Goal: Information Seeking & Learning: Learn about a topic

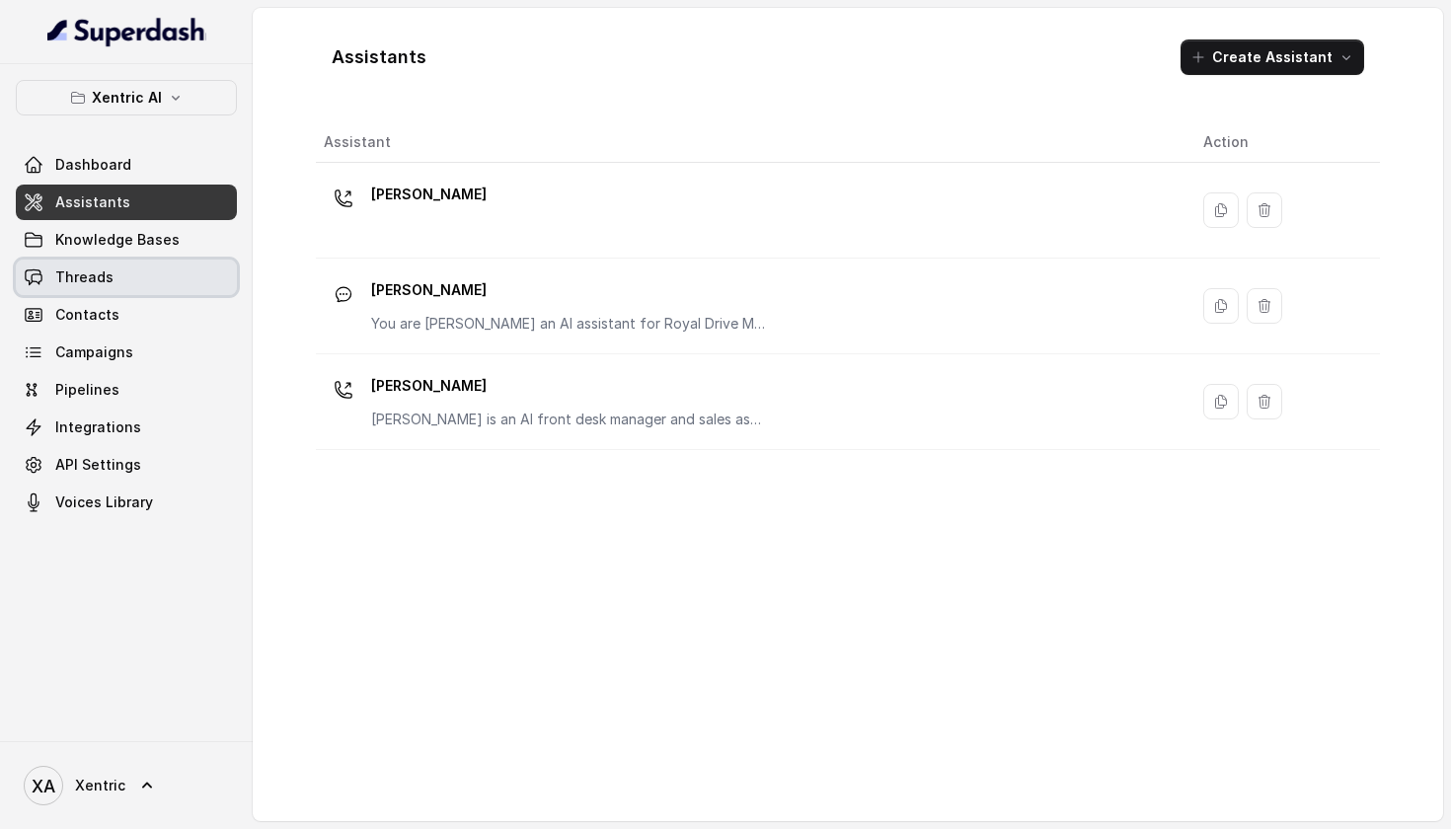
click at [103, 269] on span "Threads" at bounding box center [84, 278] width 58 height 20
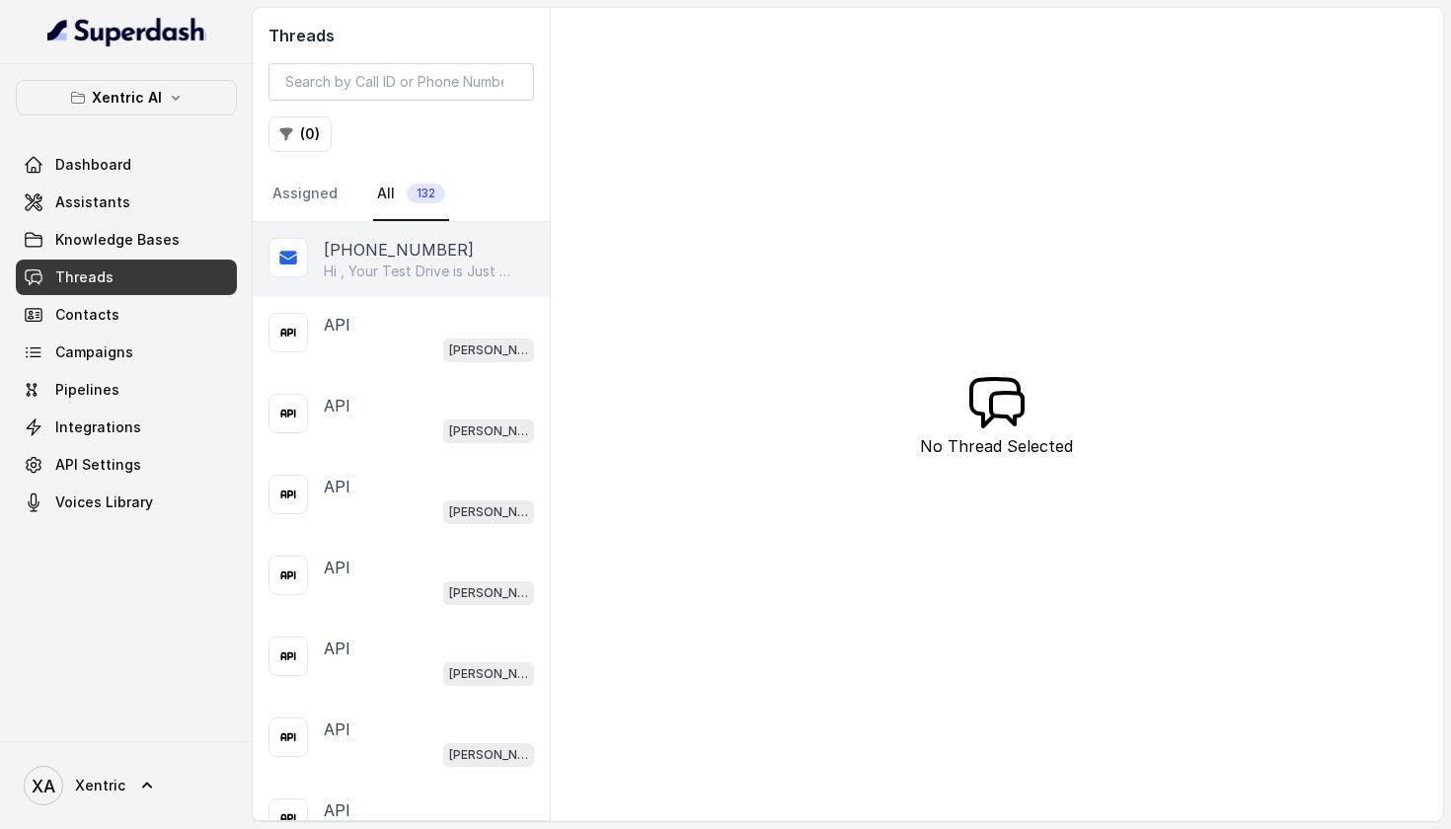
click at [426, 276] on p "Hi , Your Test Drive is Just 24 Hours Away! 🚗 Car: BMW 5 Series 2017 530i xDriv…" at bounding box center [419, 272] width 190 height 20
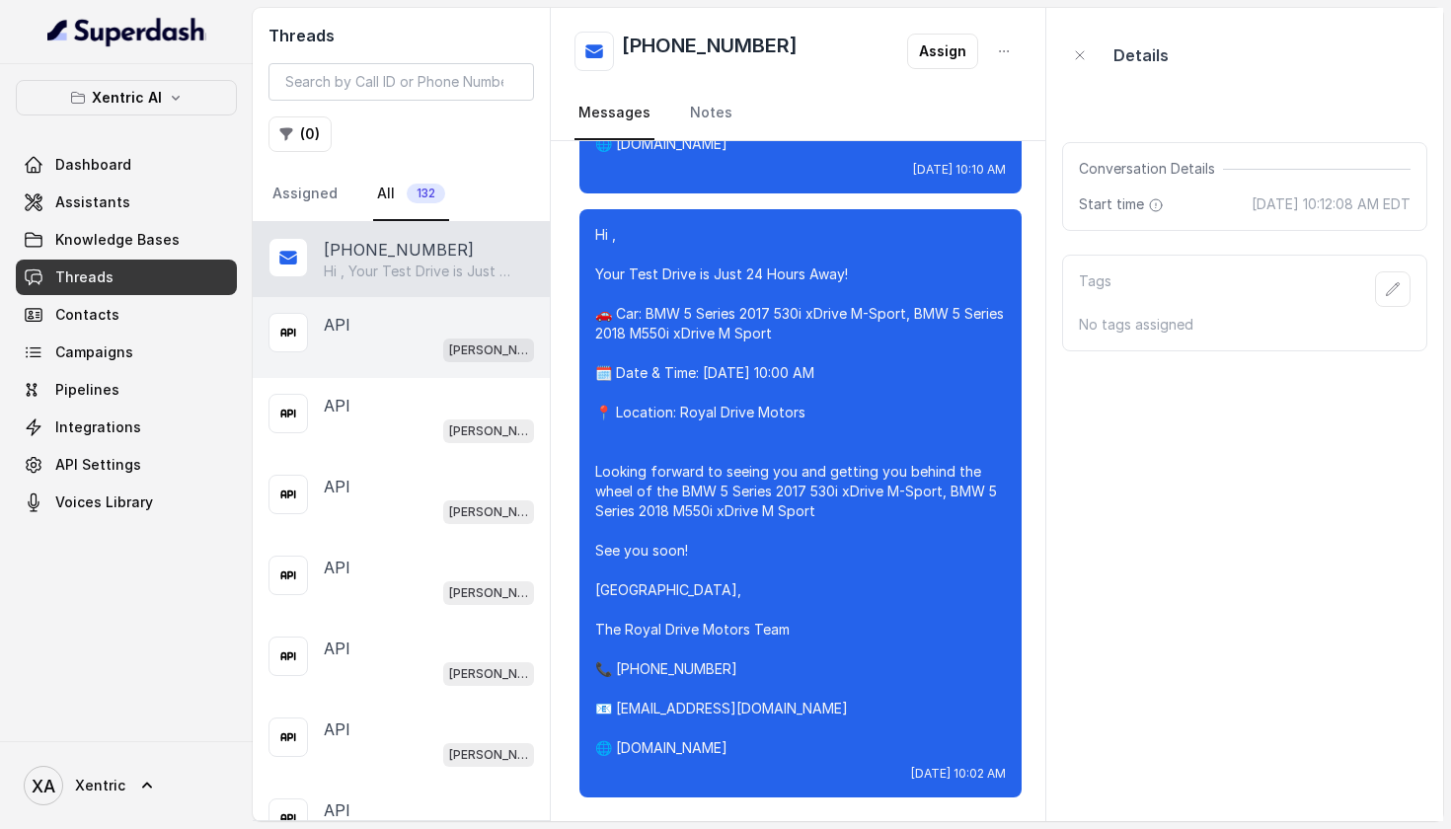
click at [382, 344] on div "[PERSON_NAME]" at bounding box center [429, 350] width 210 height 26
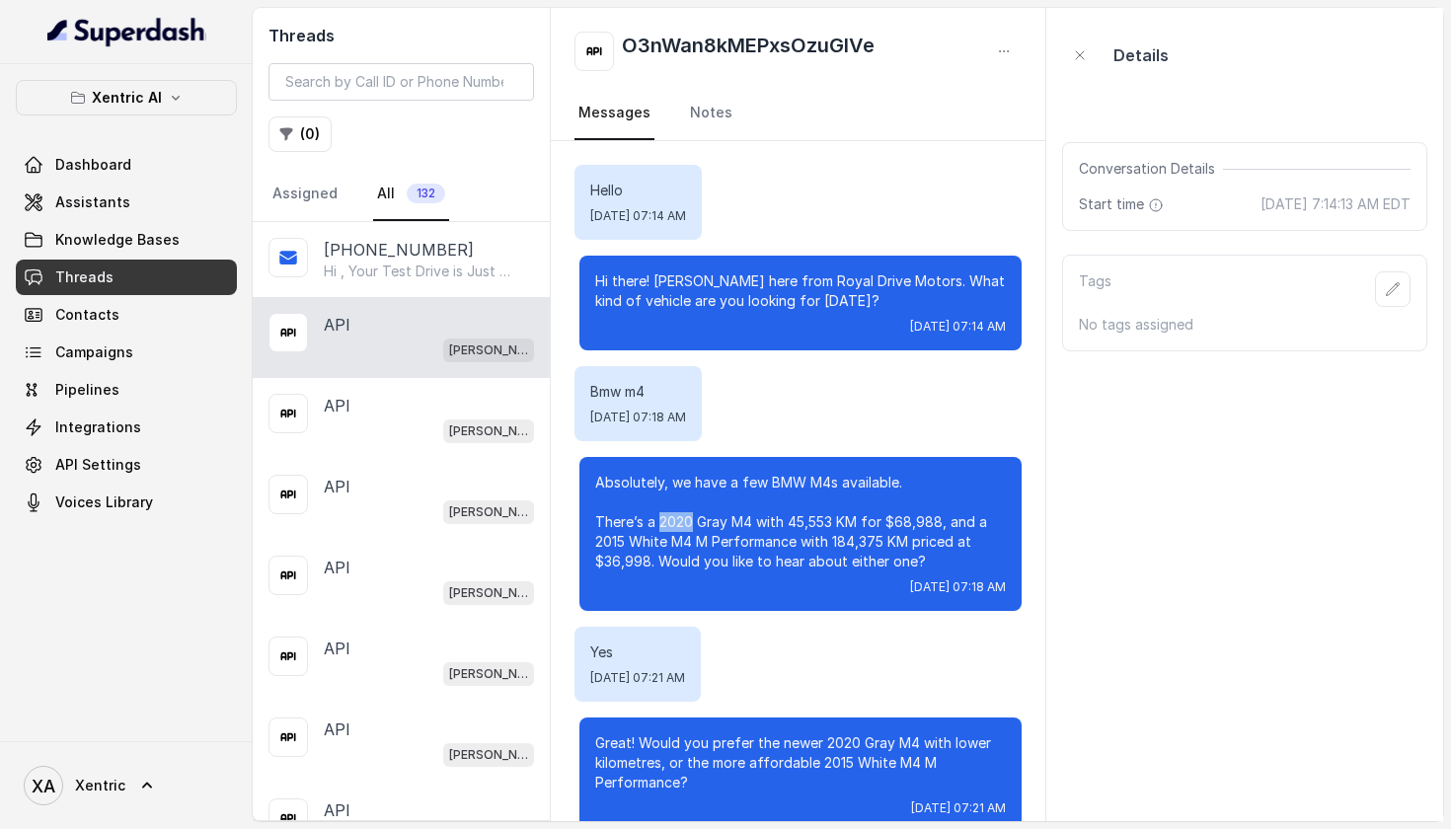
drag, startPoint x: 659, startPoint y: 519, endPoint x: 692, endPoint y: 519, distance: 32.6
click at [692, 519] on p "Absolutely, we have a few BMW M4s available. There’s a 2020 Gray M4 with 45,553…" at bounding box center [800, 522] width 411 height 99
click at [118, 245] on span "Knowledge Bases" at bounding box center [117, 240] width 124 height 20
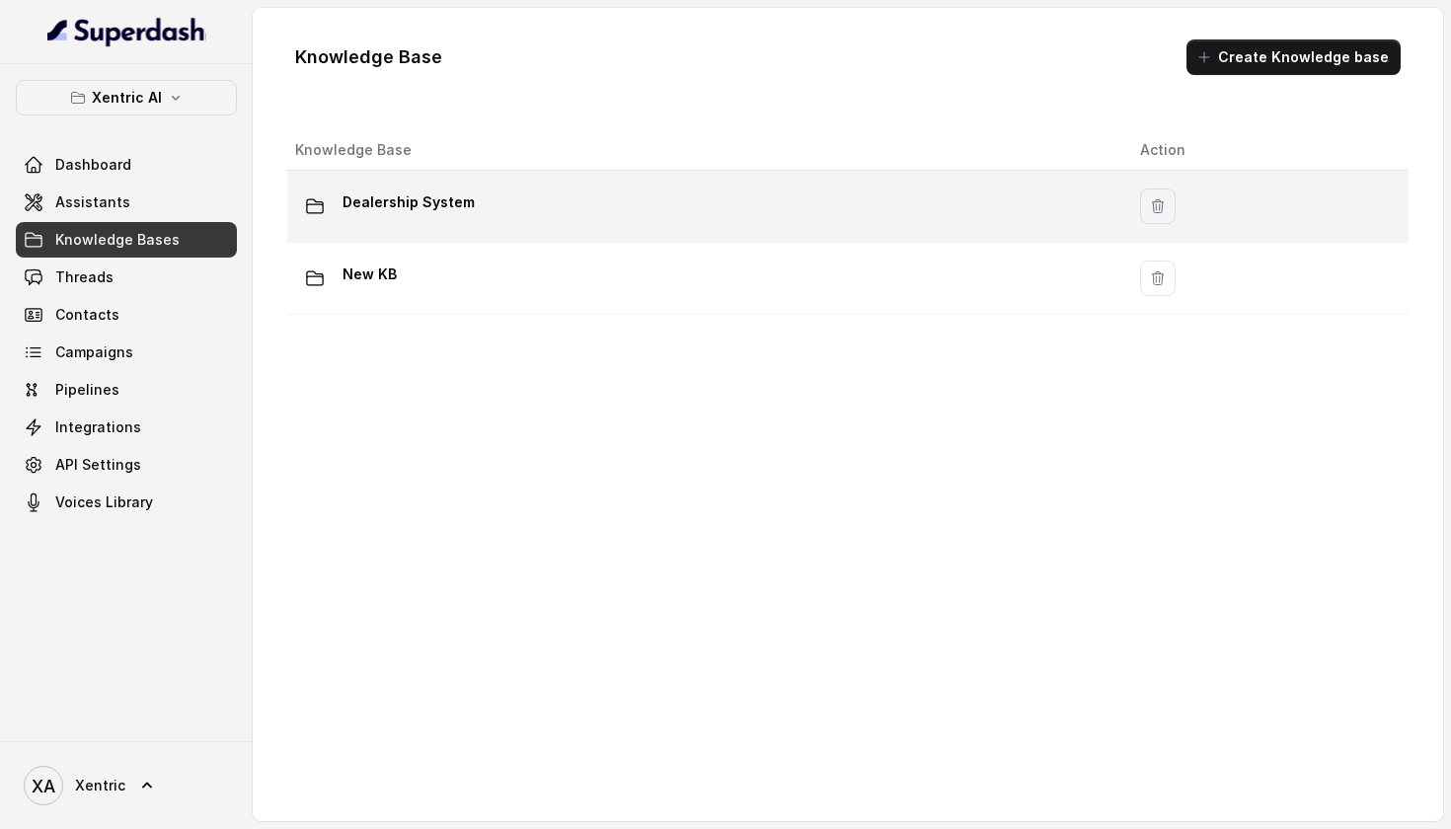
click at [434, 206] on p "Dealership System" at bounding box center [409, 203] width 132 height 32
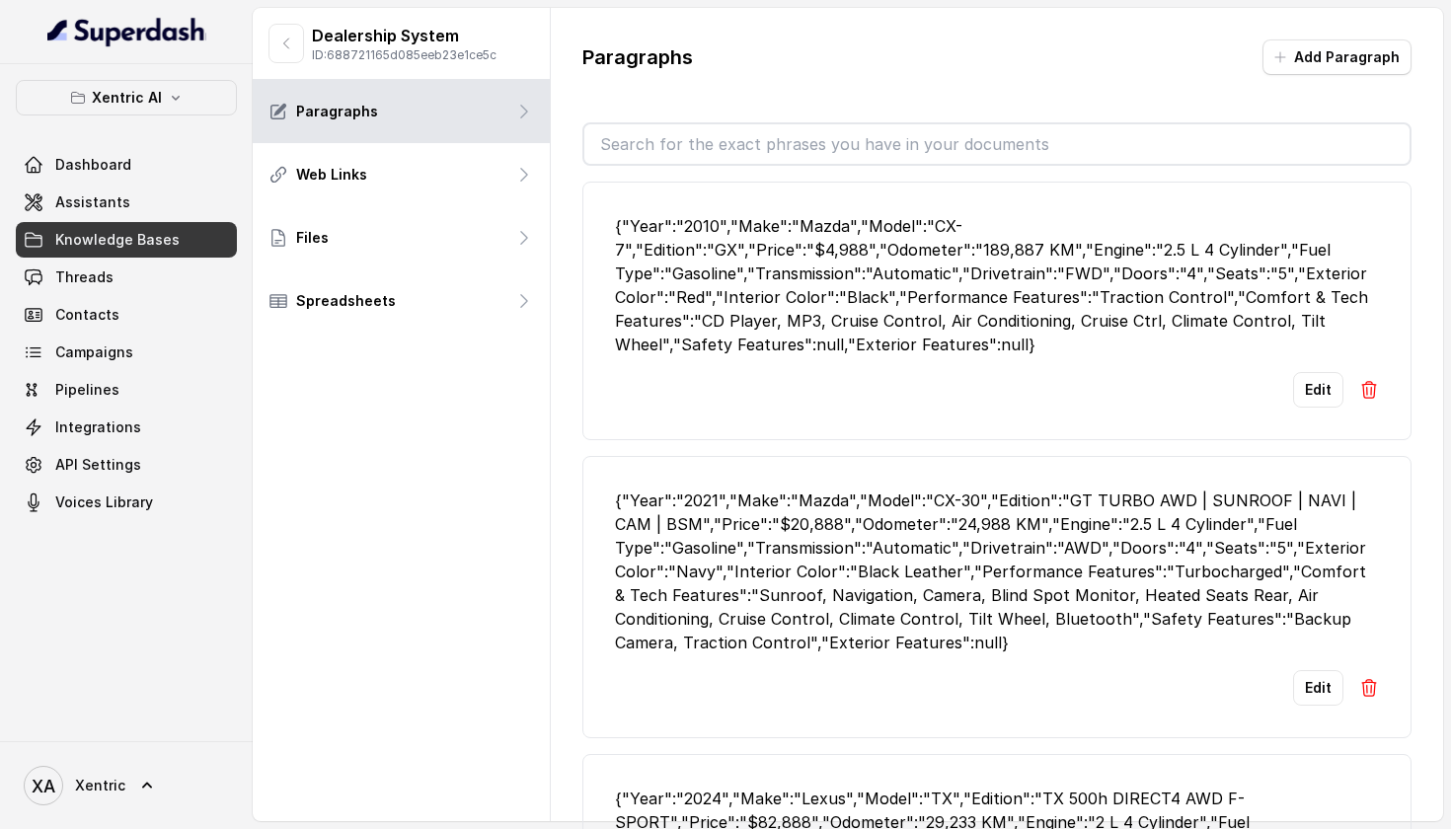
click at [833, 160] on input "text" at bounding box center [997, 143] width 826 height 39
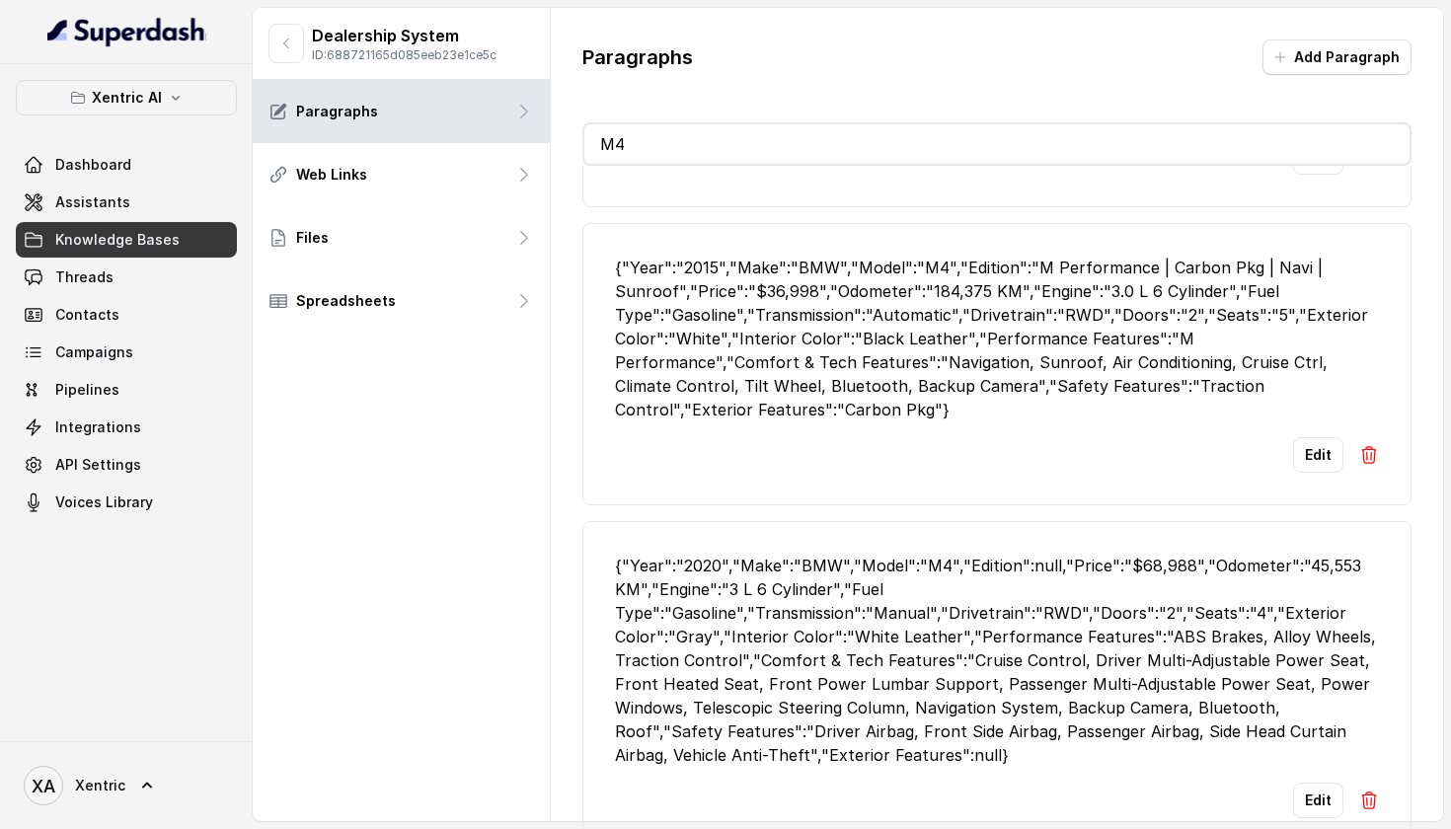
scroll to position [278, 0]
type input "M4"
click at [131, 219] on link "Assistants" at bounding box center [126, 203] width 221 height 36
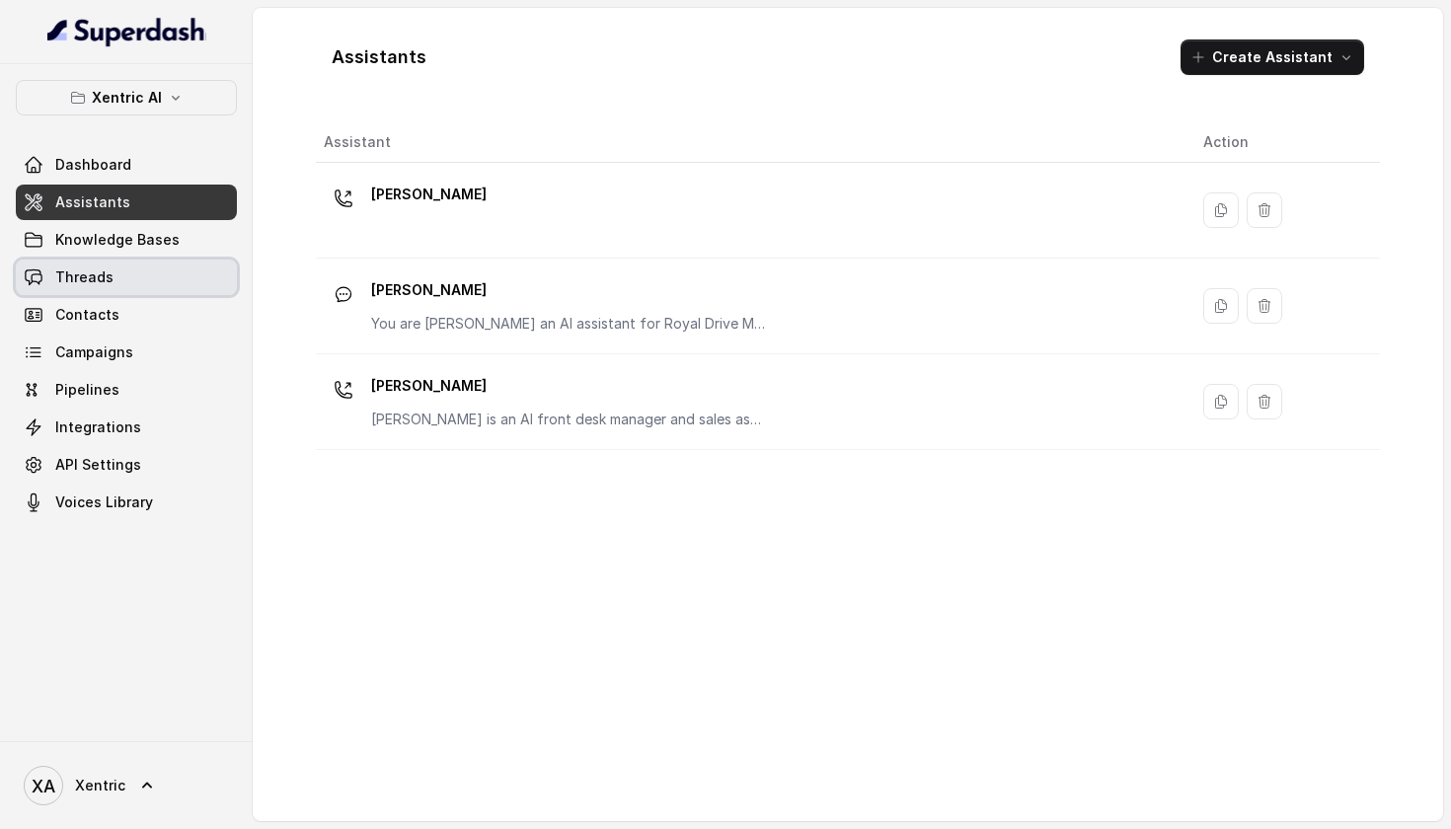
click at [90, 278] on span "Threads" at bounding box center [84, 278] width 58 height 20
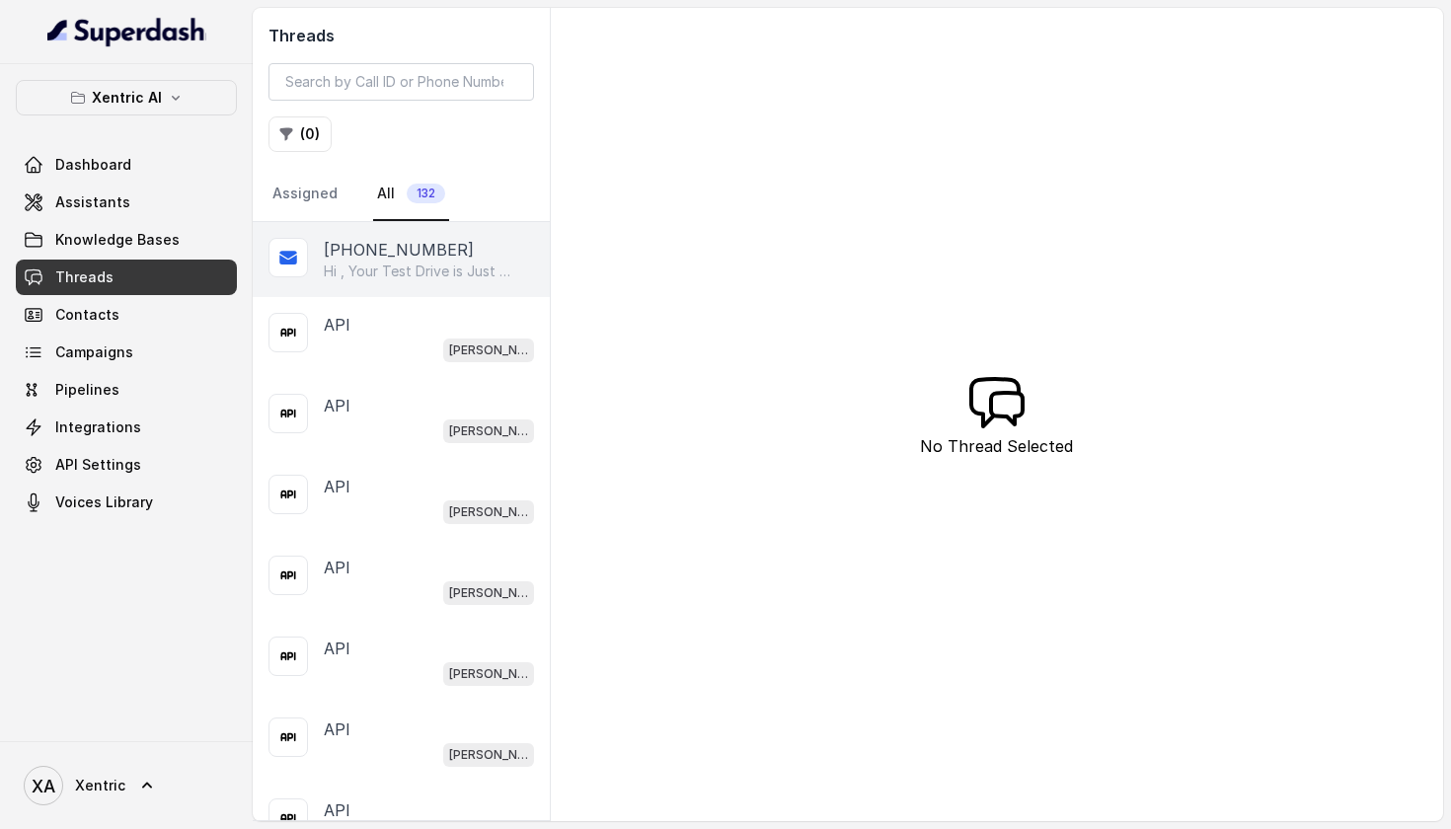
click at [345, 267] on p "Hi , Your Test Drive is Just 24 Hours Away! 🚗 Car: BMW 5 Series 2017 530i xDriv…" at bounding box center [419, 272] width 190 height 20
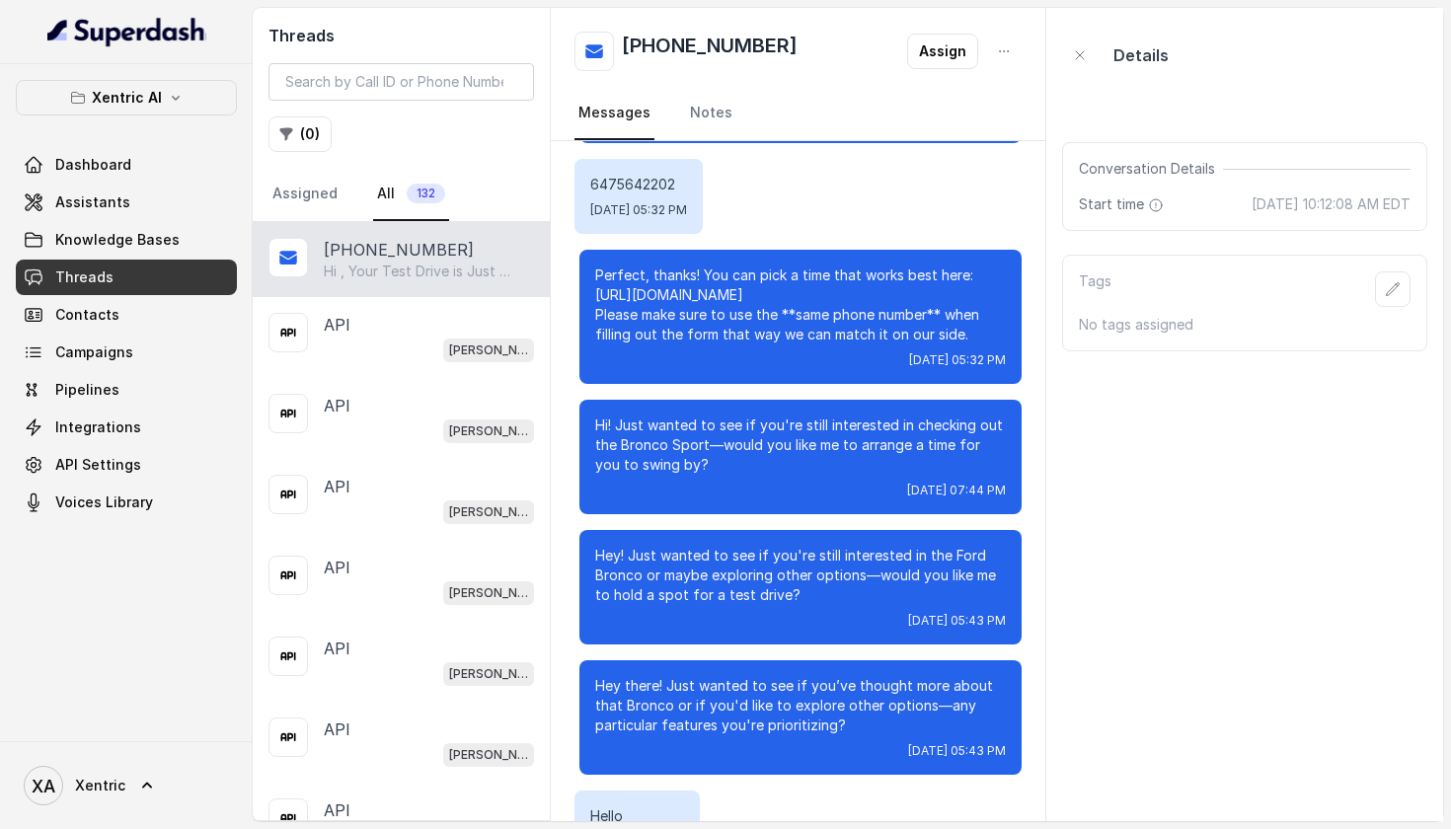
scroll to position [4001, 0]
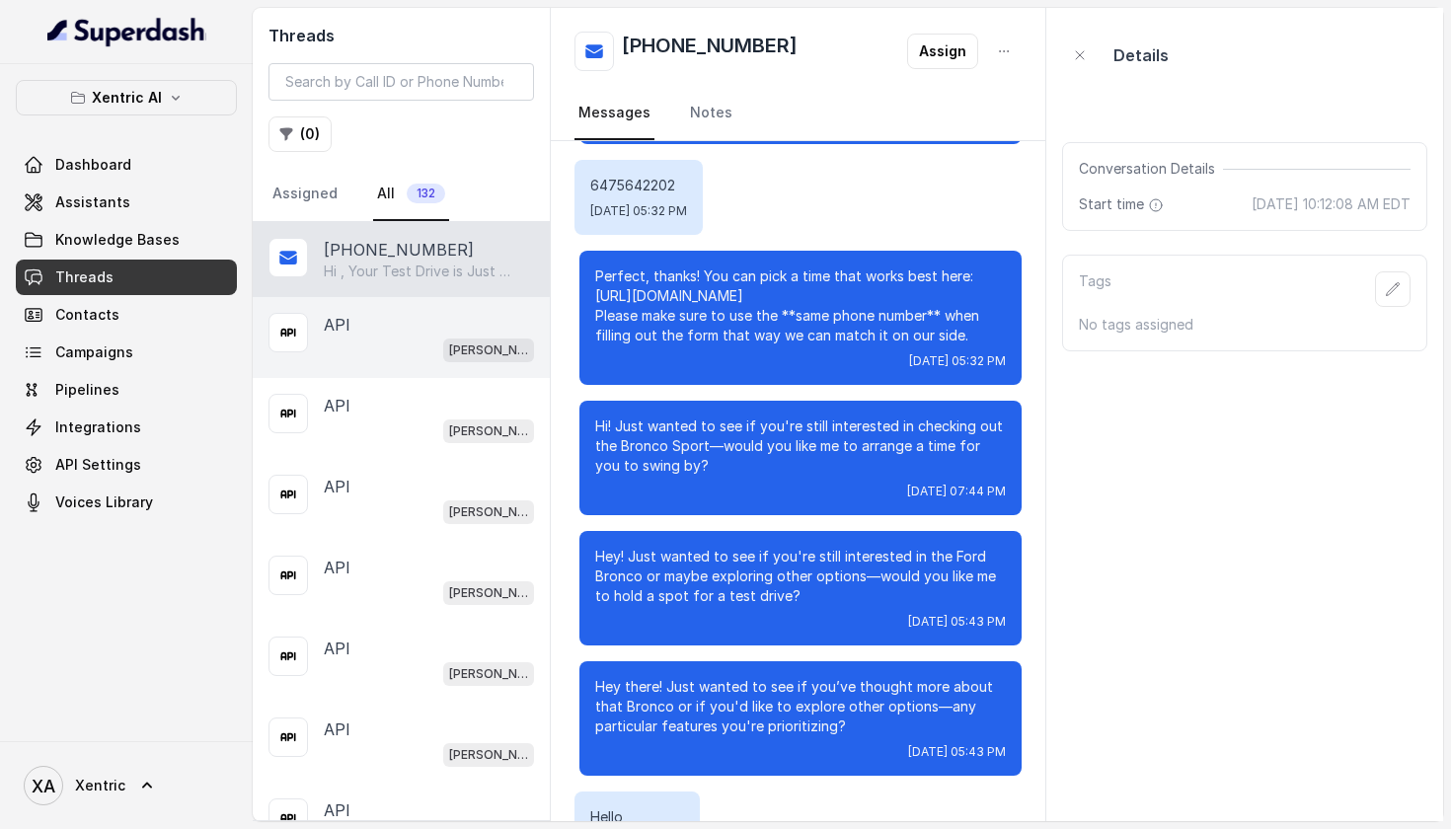
click at [376, 345] on div "[PERSON_NAME]" at bounding box center [429, 350] width 210 height 26
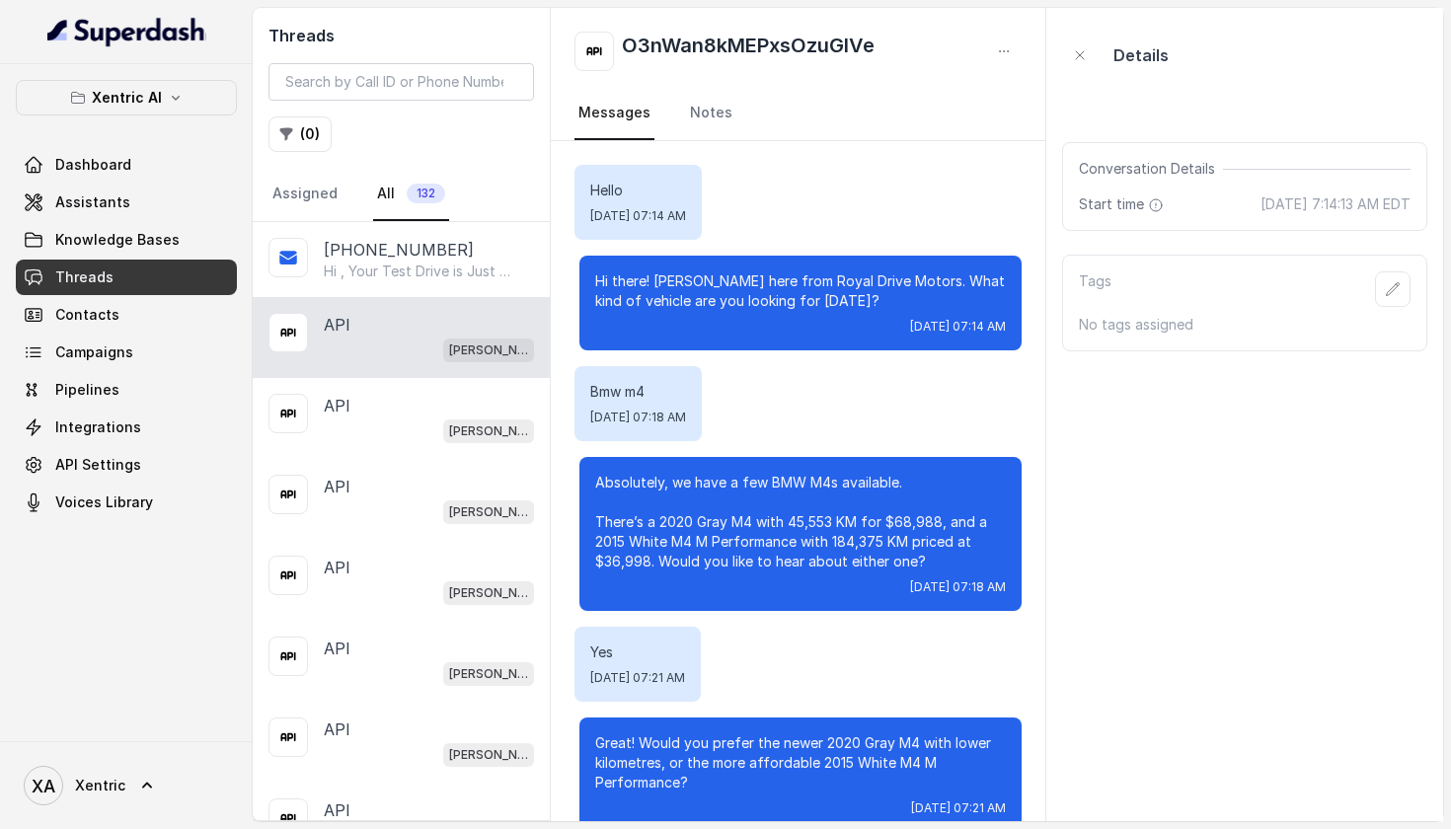
scroll to position [816, 0]
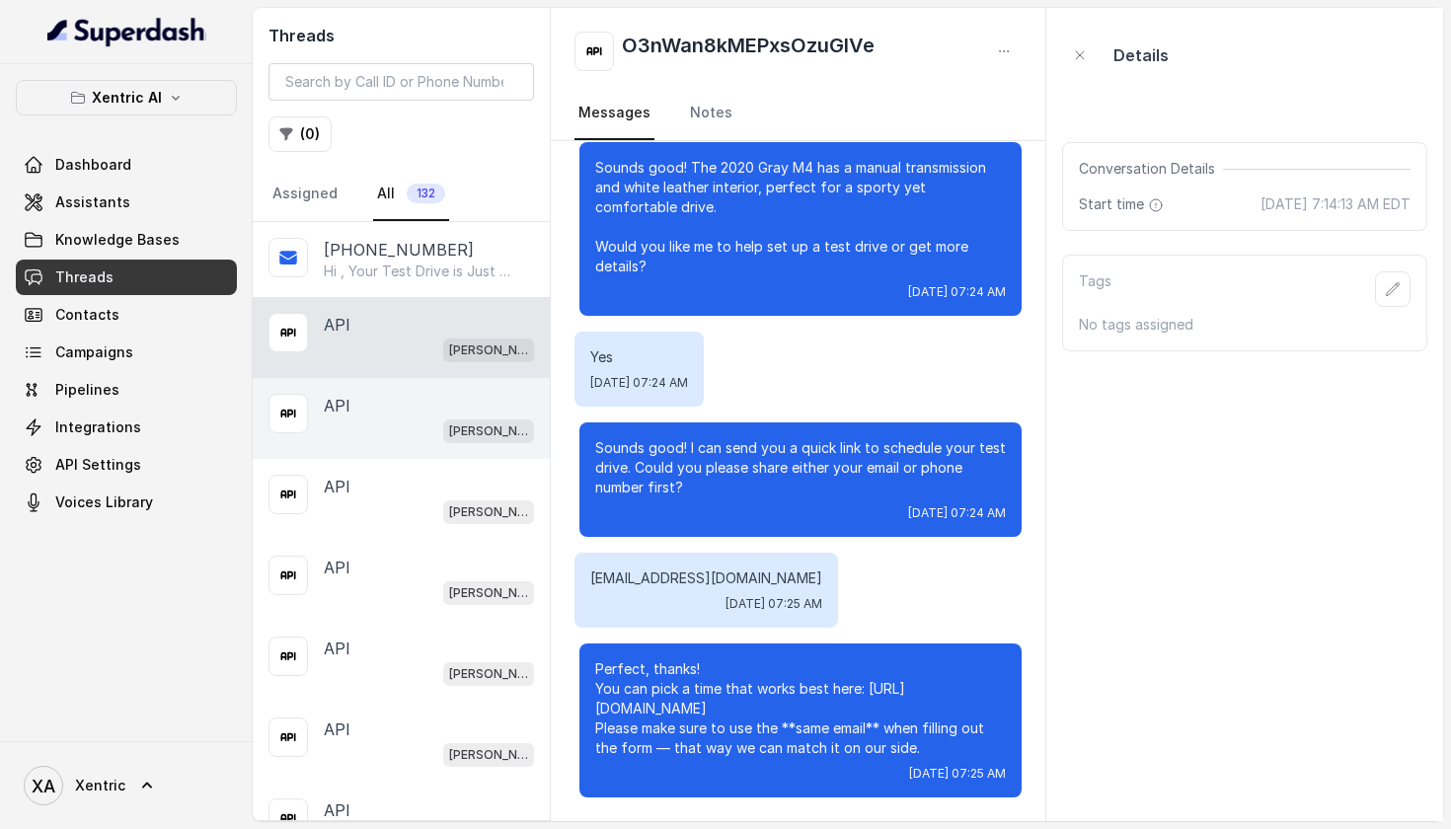
click at [372, 418] on div "API" at bounding box center [429, 406] width 210 height 24
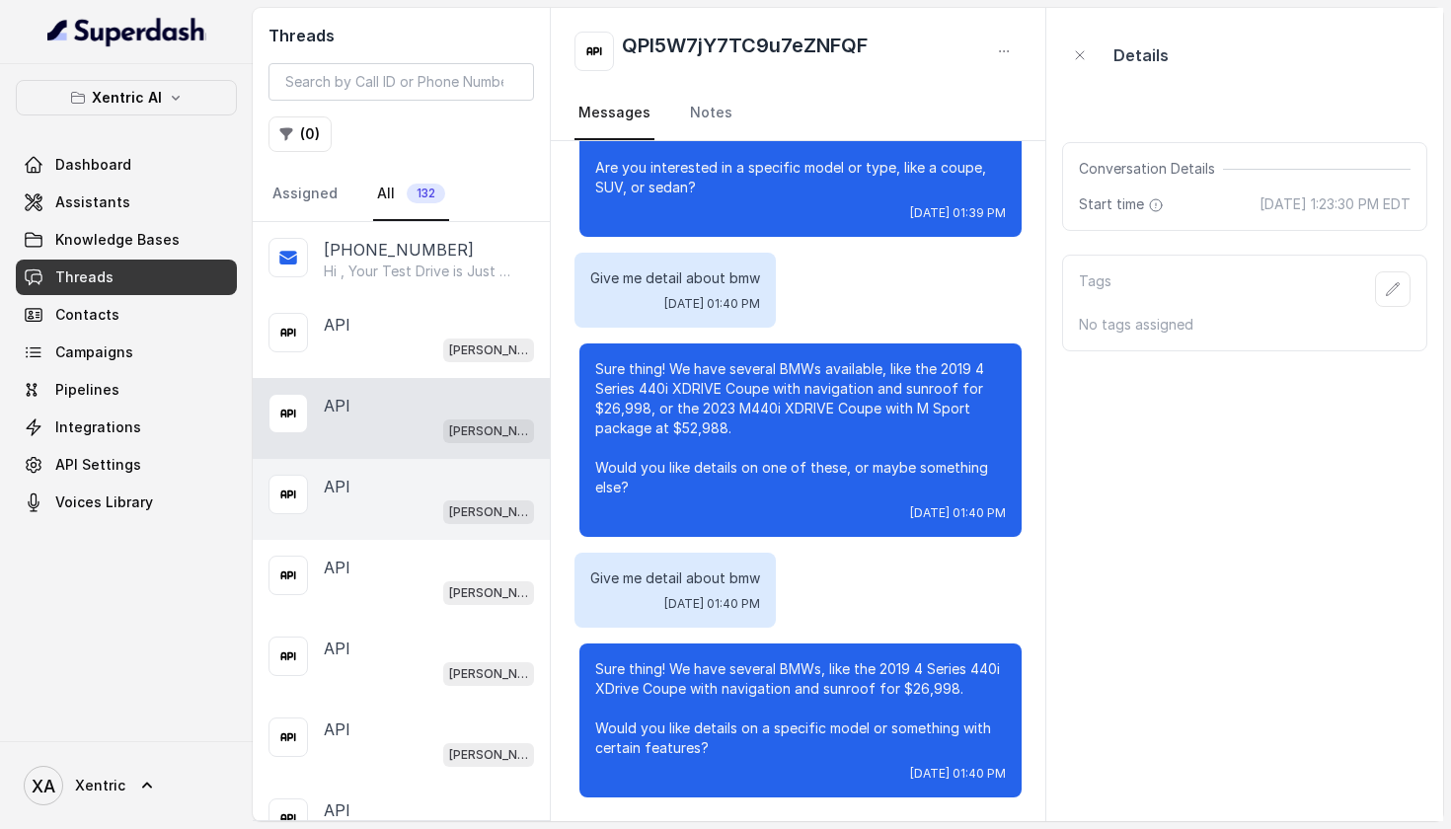
click at [439, 523] on div "[PERSON_NAME]" at bounding box center [429, 512] width 210 height 26
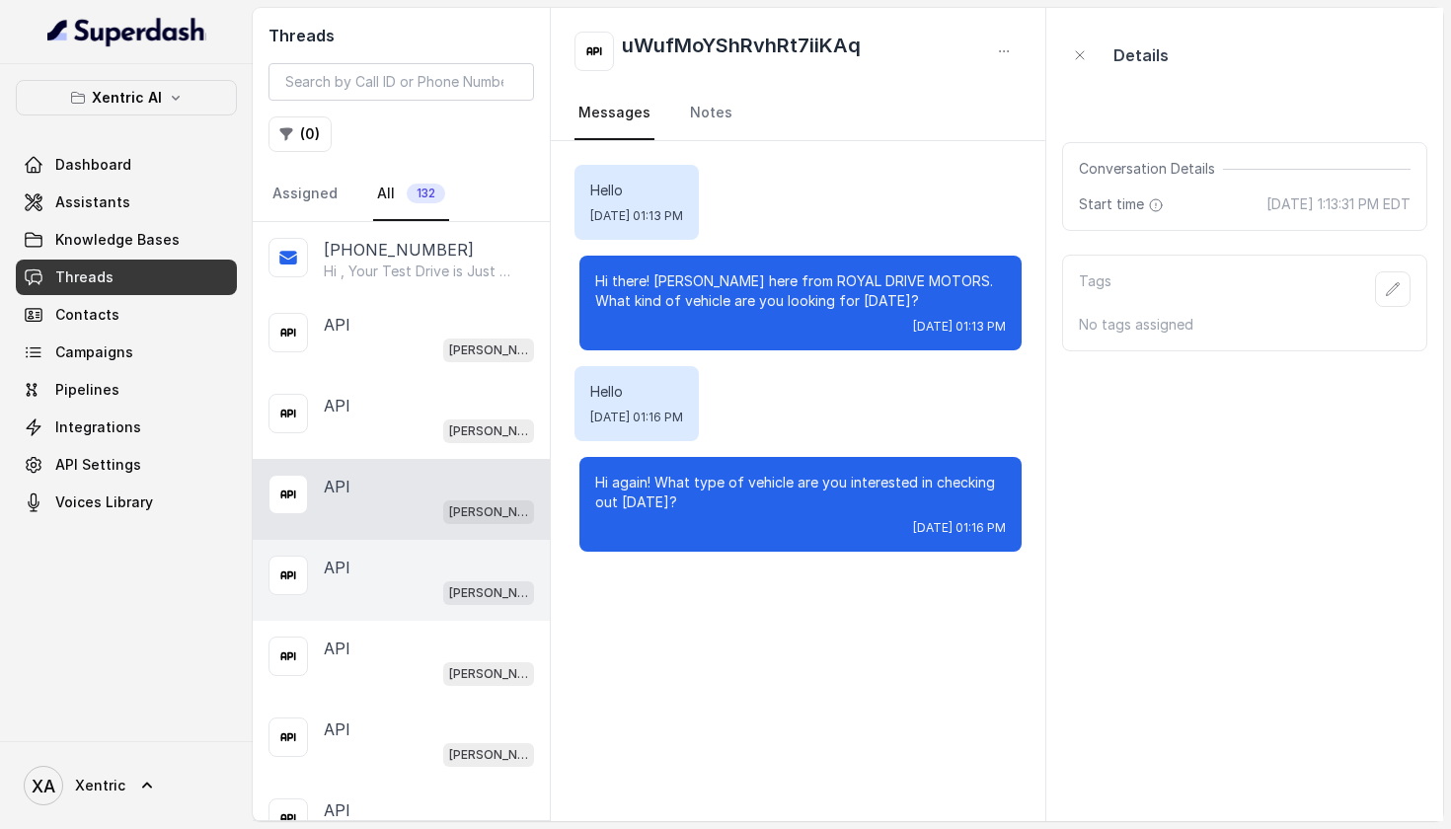
click at [408, 576] on div "API" at bounding box center [429, 568] width 210 height 24
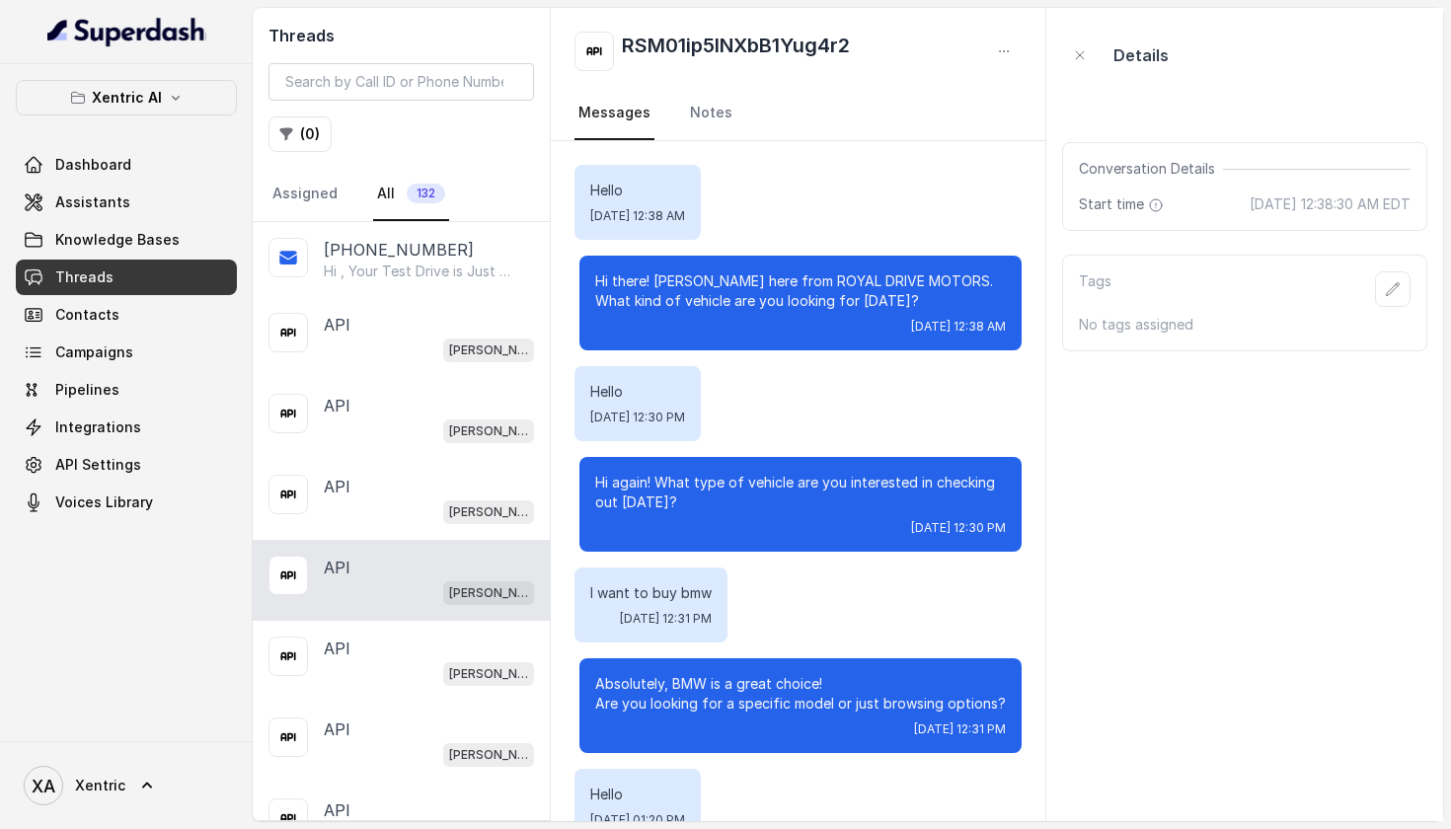
scroll to position [761, 0]
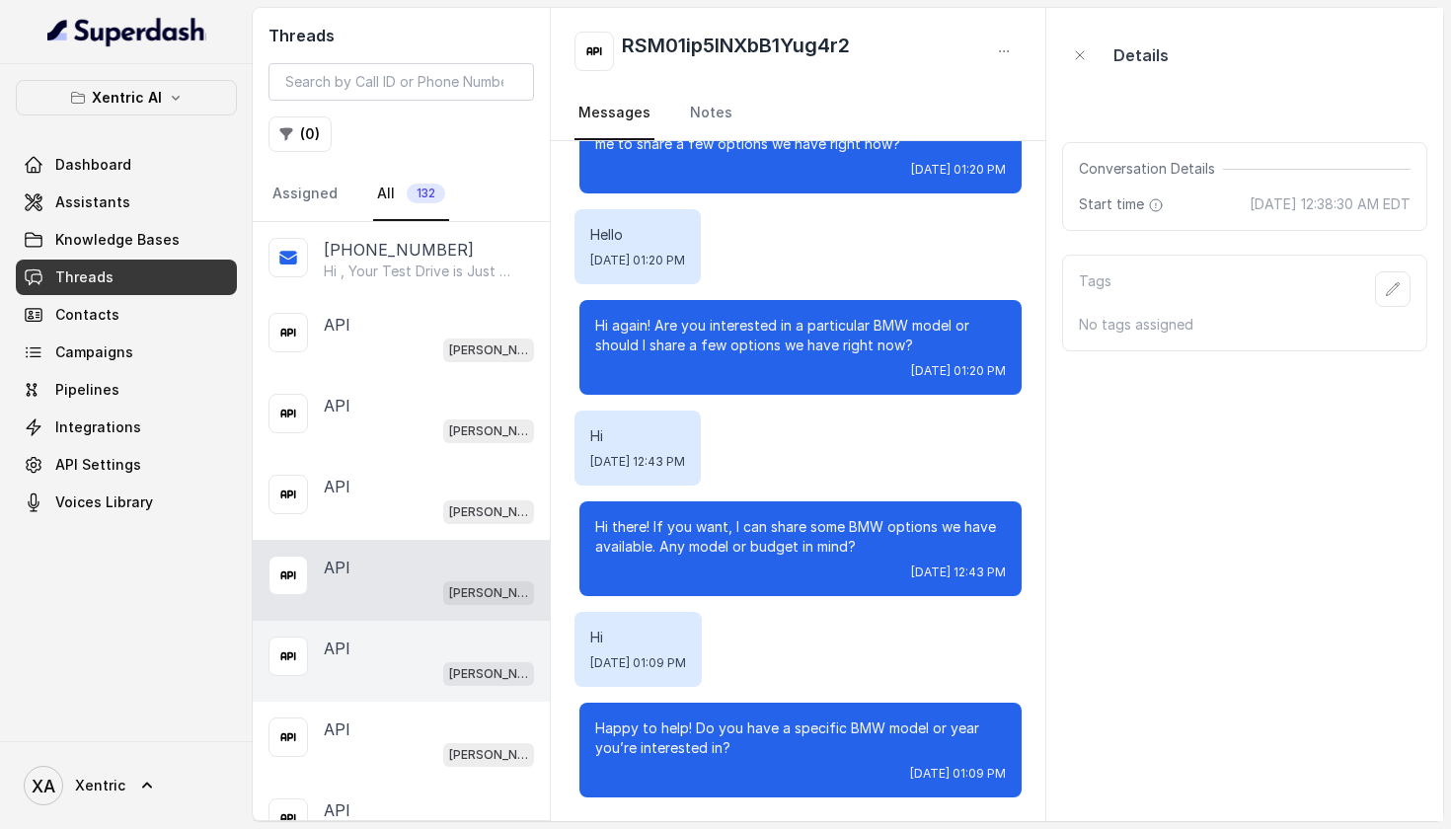
click at [394, 633] on div "API [PERSON_NAME]" at bounding box center [401, 661] width 297 height 81
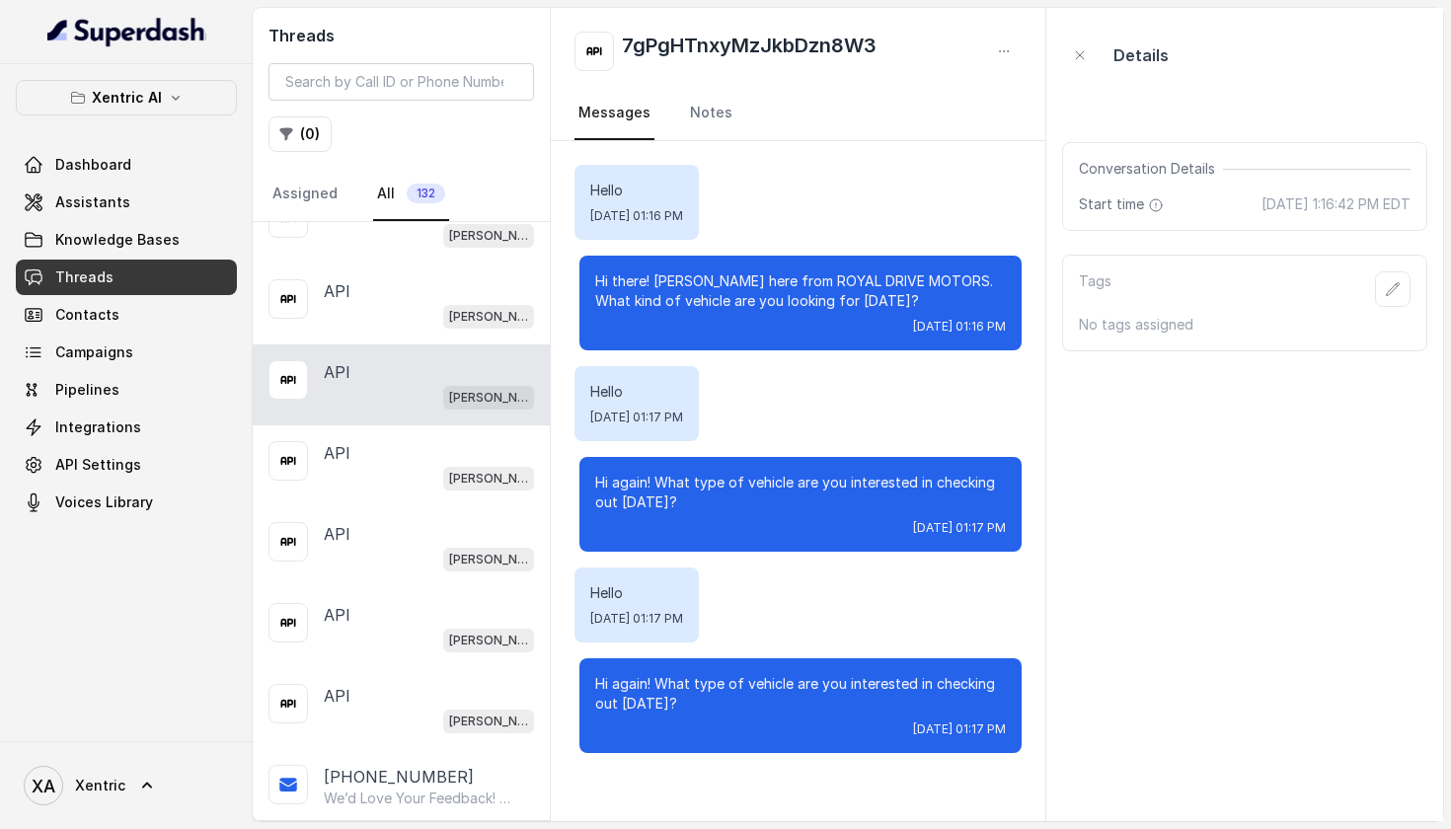
scroll to position [279, 0]
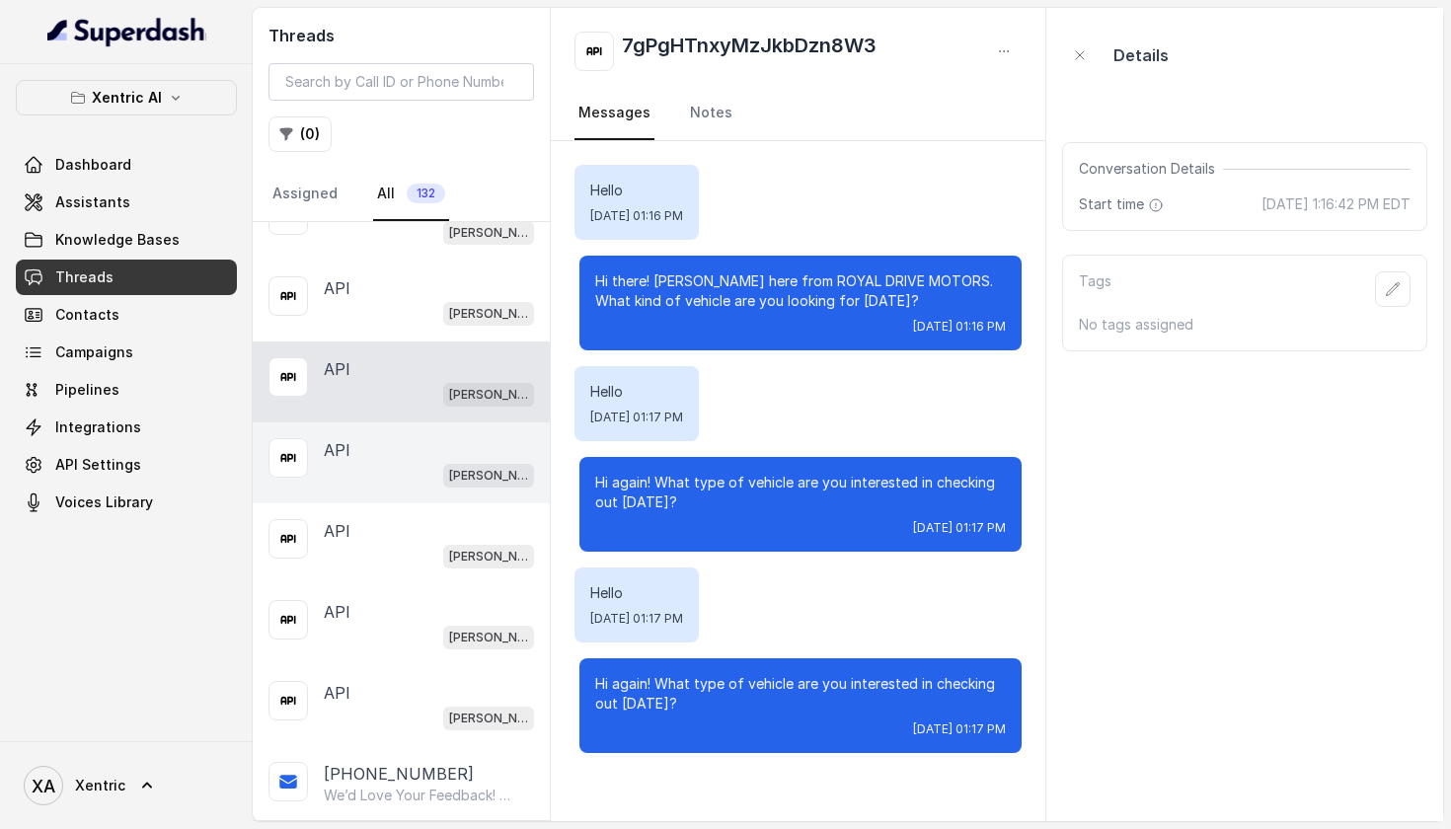
click at [334, 474] on div "[PERSON_NAME]" at bounding box center [429, 475] width 210 height 26
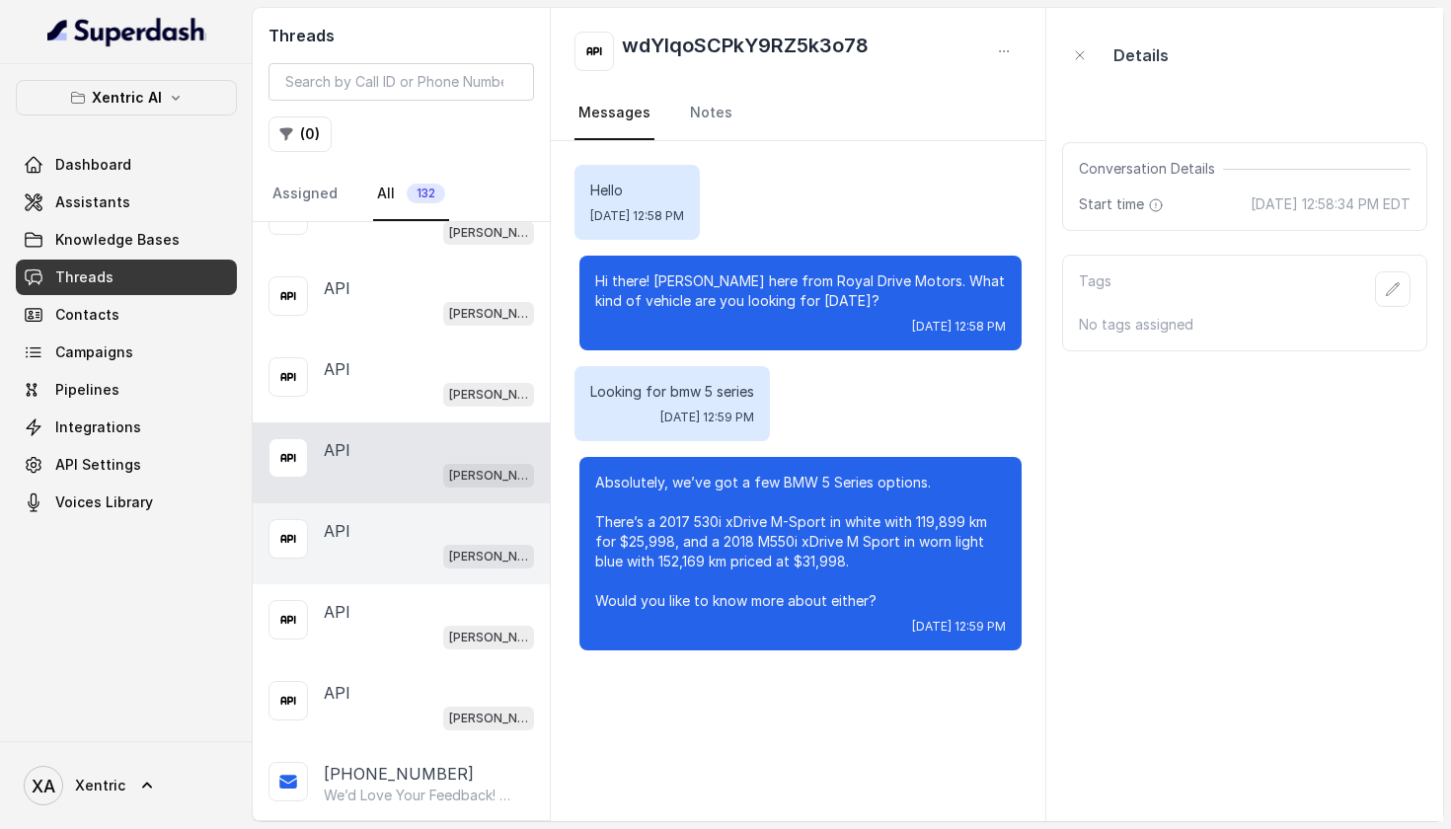
click at [374, 532] on div "API" at bounding box center [429, 531] width 210 height 24
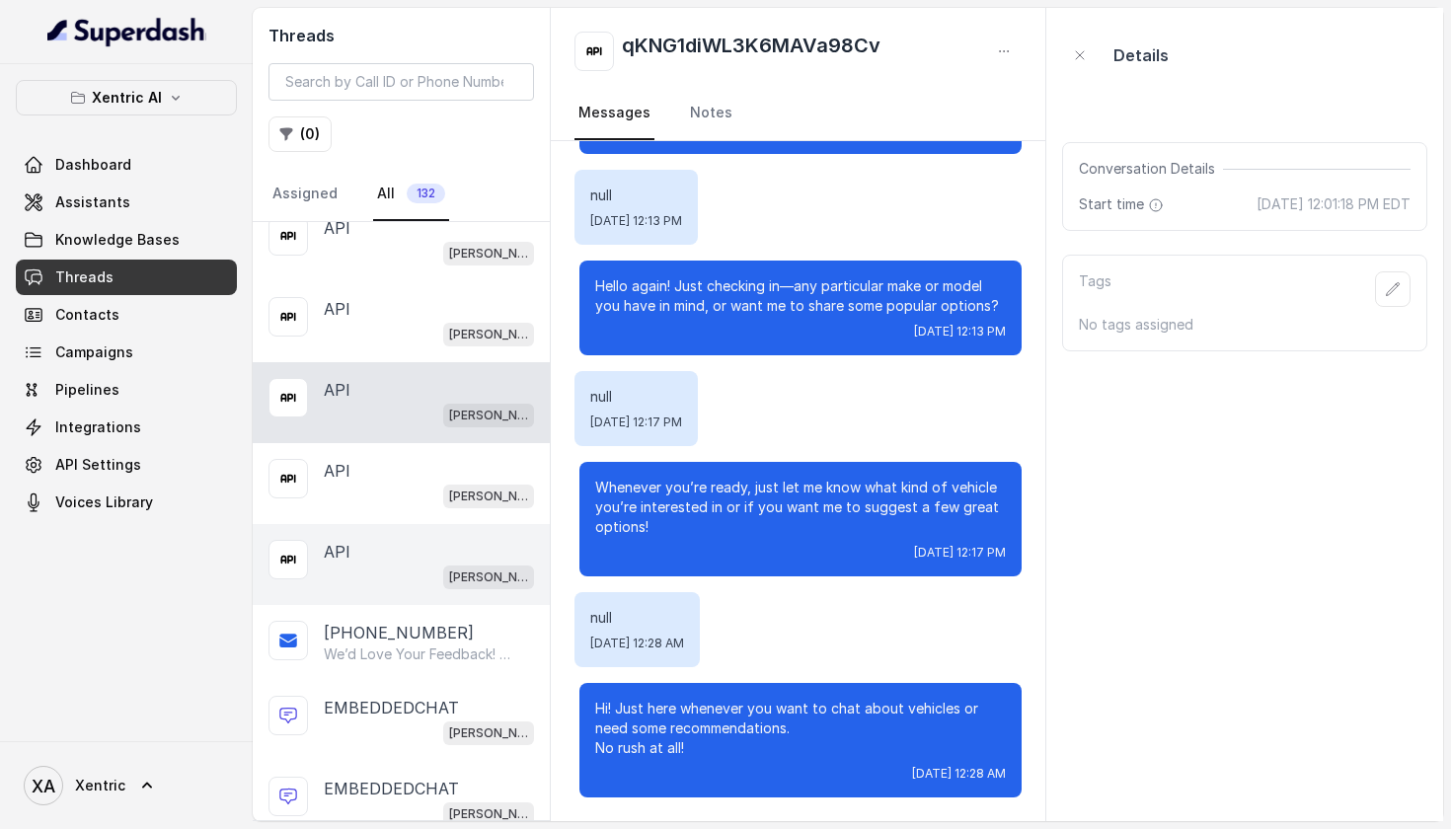
scroll to position [422, 0]
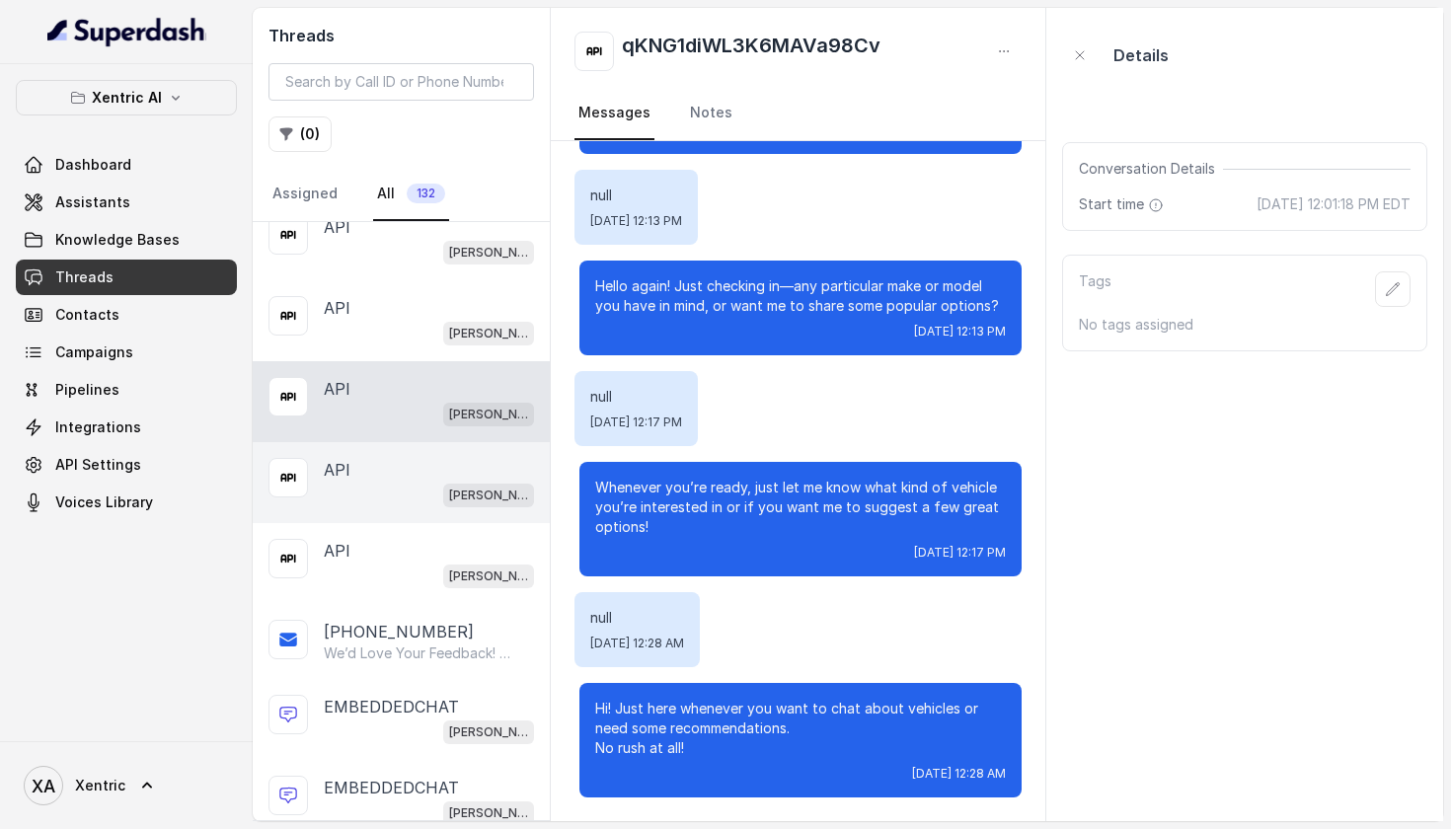
click at [346, 499] on div "[PERSON_NAME]" at bounding box center [429, 495] width 210 height 26
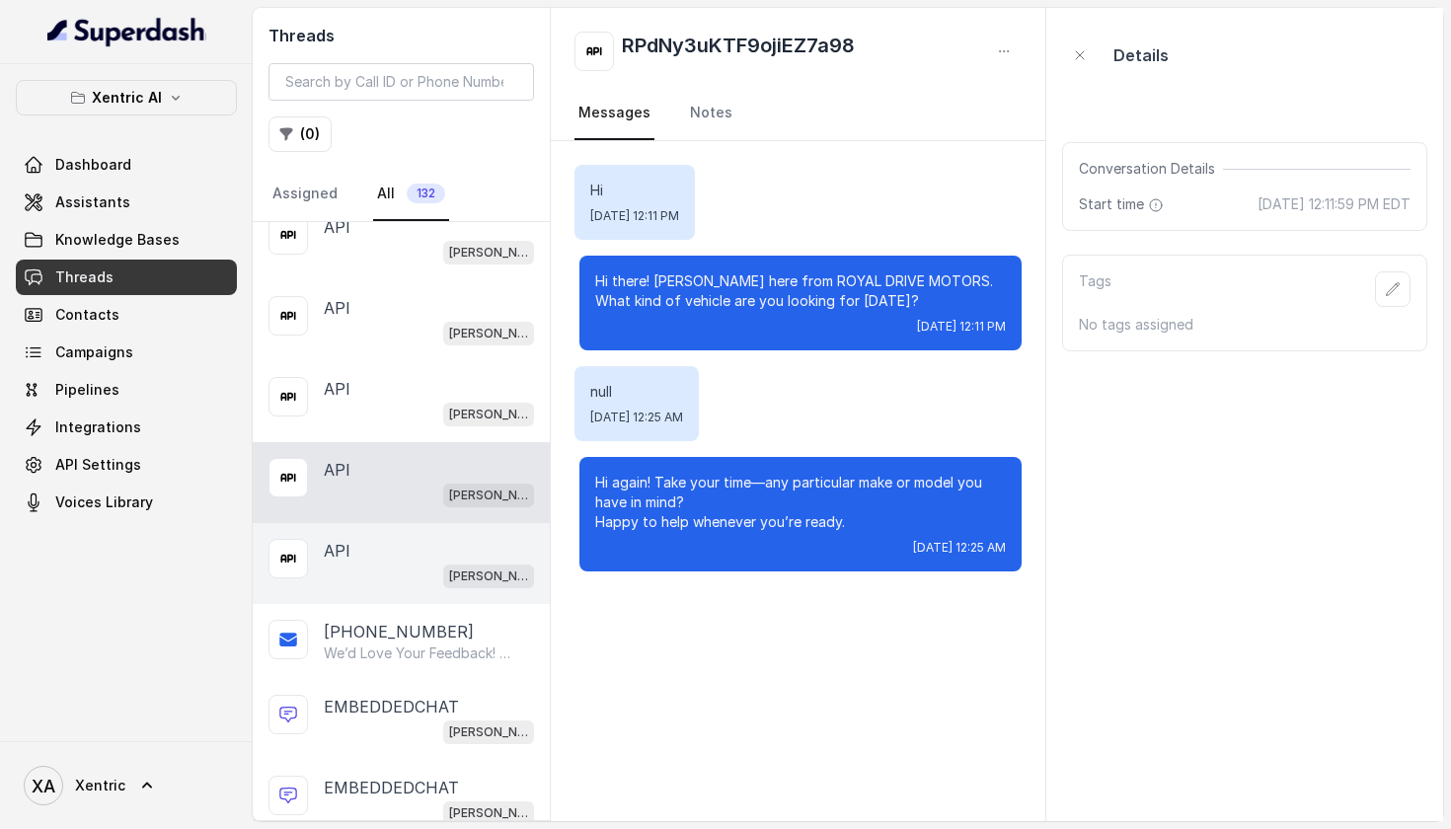
click at [367, 556] on div "API" at bounding box center [429, 551] width 210 height 24
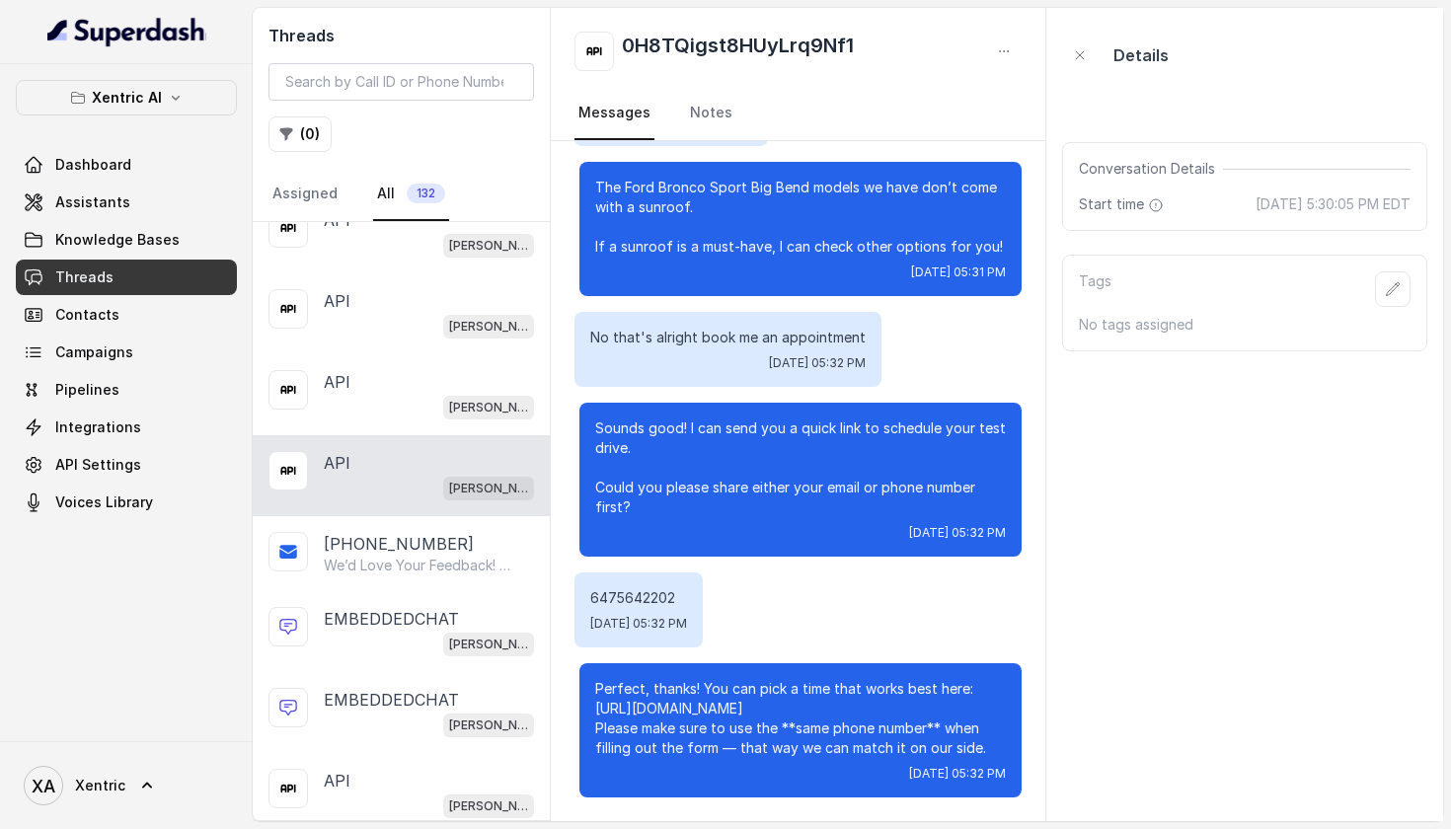
scroll to position [512, 0]
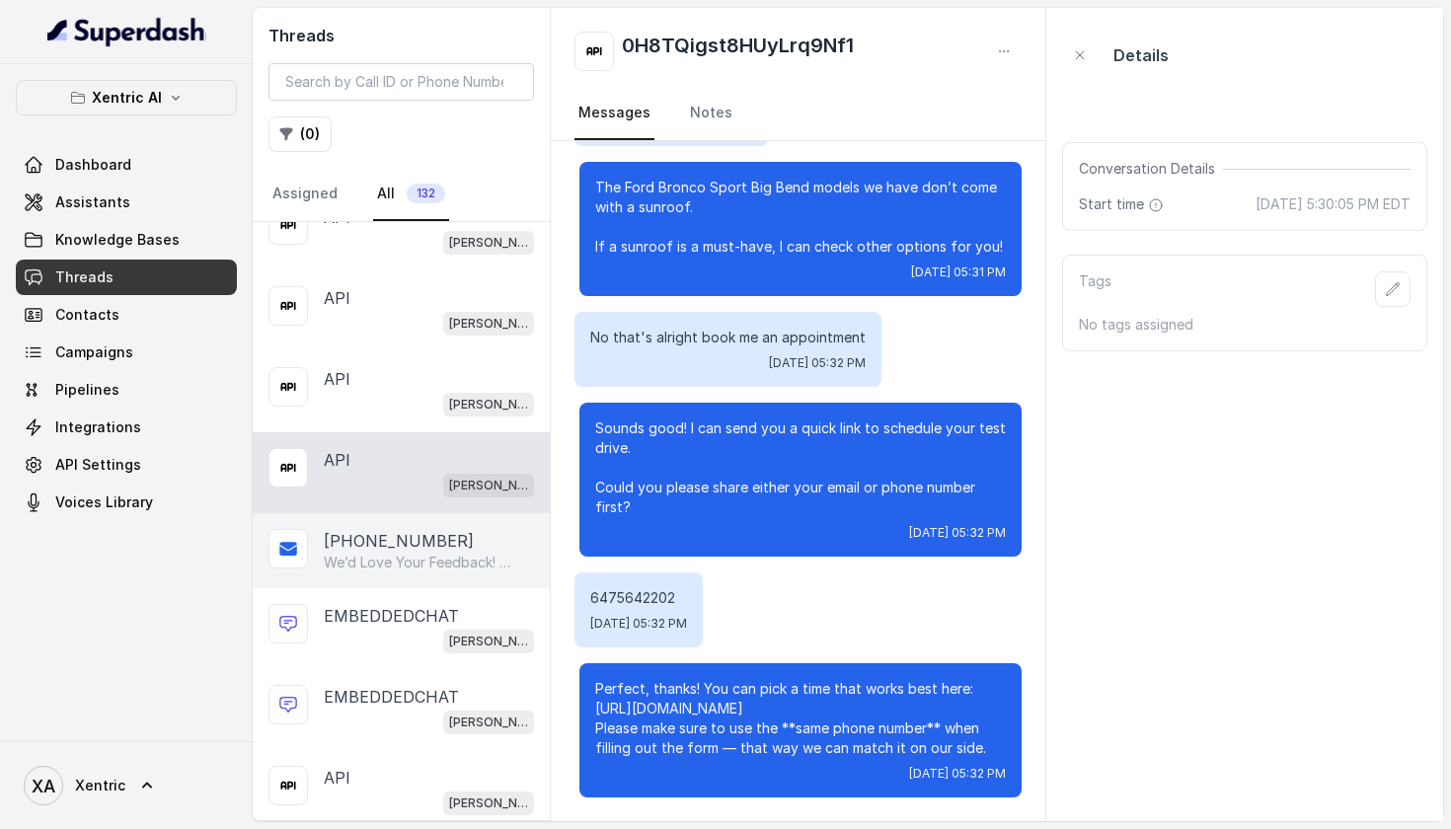
click at [373, 563] on p "We’d Love Your Feedback! Hi S, Thanks for visiting Canadian Fine Motors [DATE]!…" at bounding box center [419, 563] width 190 height 20
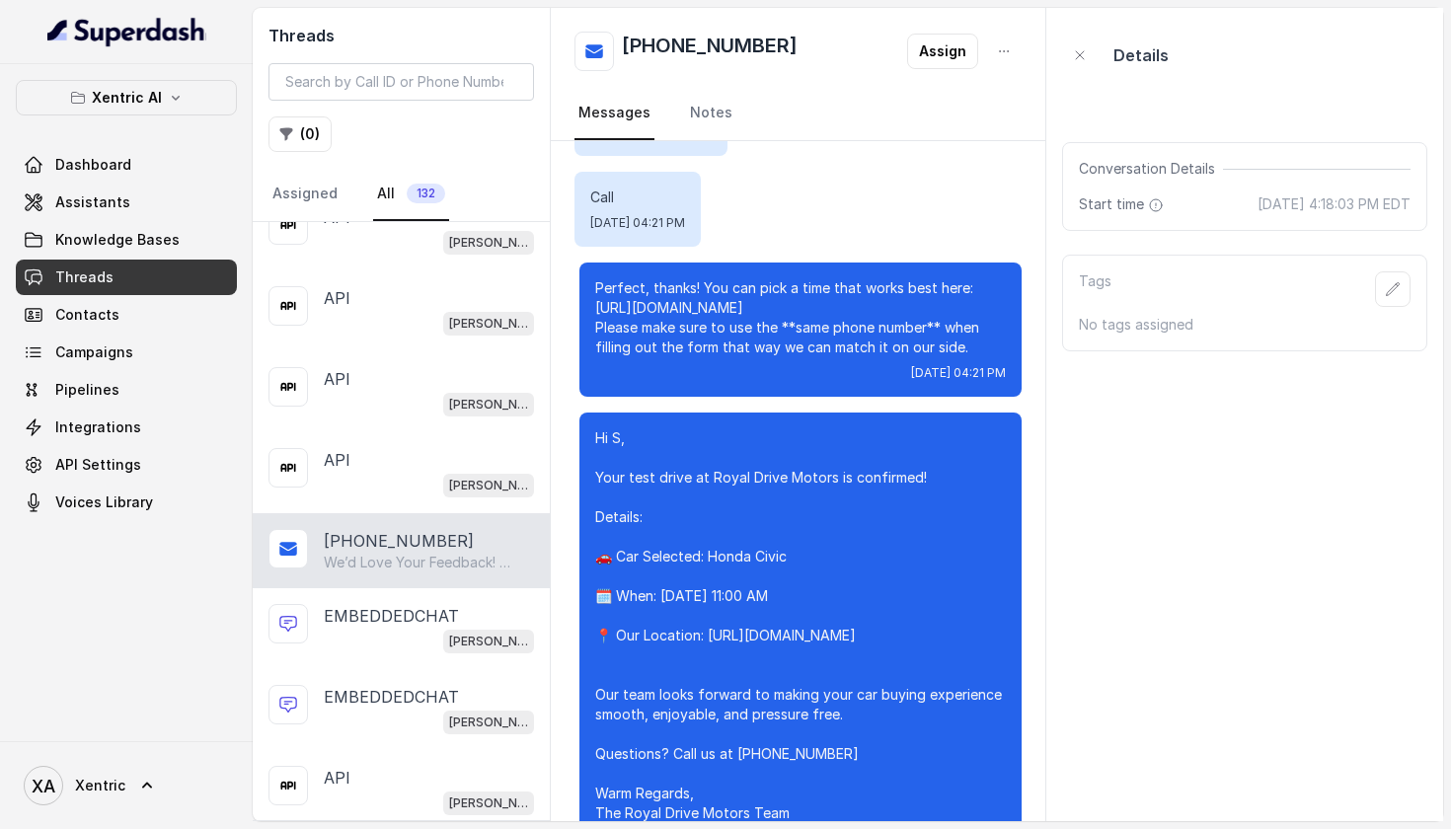
scroll to position [1508, 0]
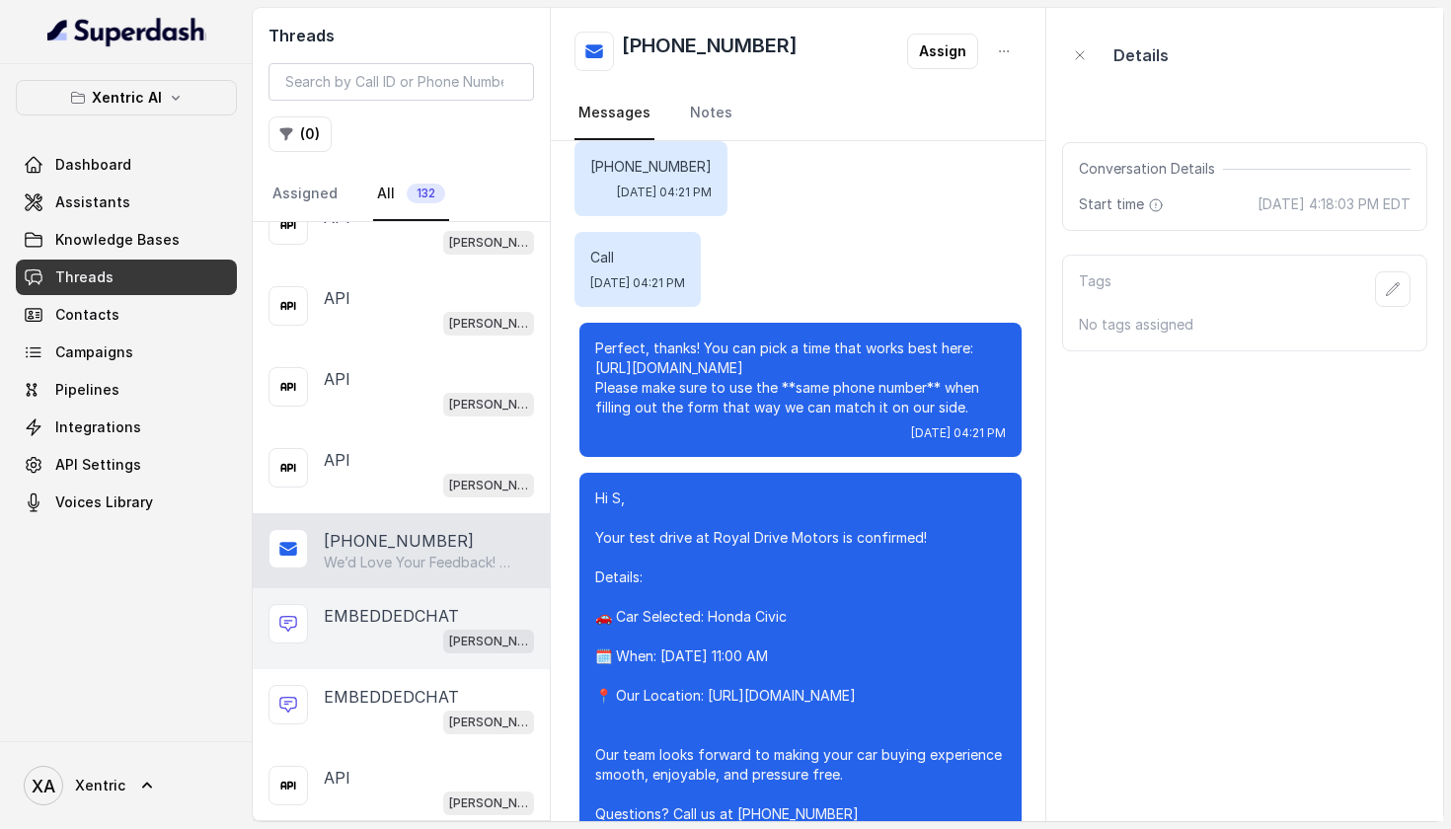
click at [403, 621] on p "EMBEDDEDCHAT" at bounding box center [391, 616] width 135 height 24
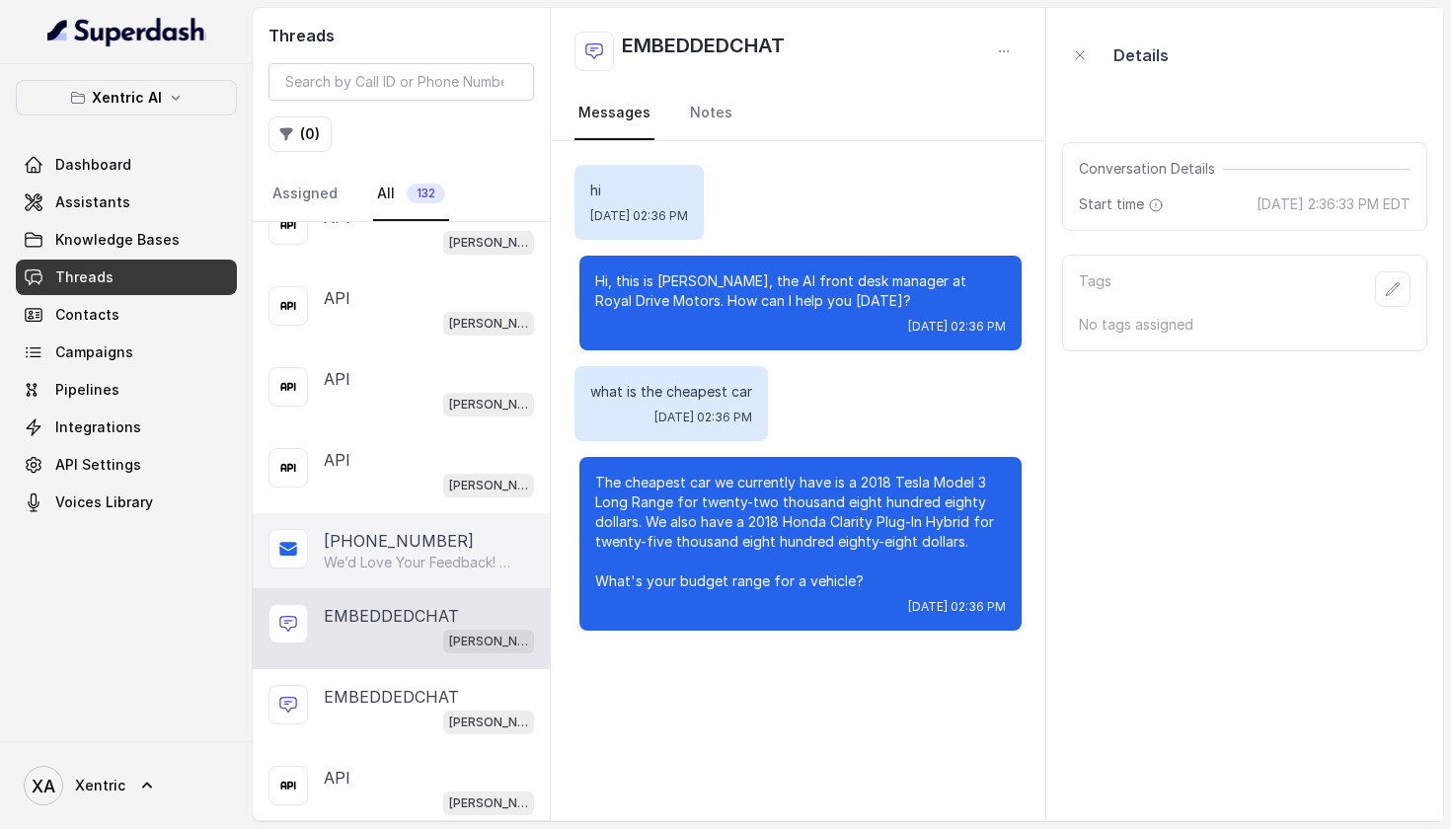
click at [399, 565] on p "We’d Love Your Feedback! Hi S, Thanks for visiting Canadian Fine Motors [DATE]!…" at bounding box center [419, 563] width 190 height 20
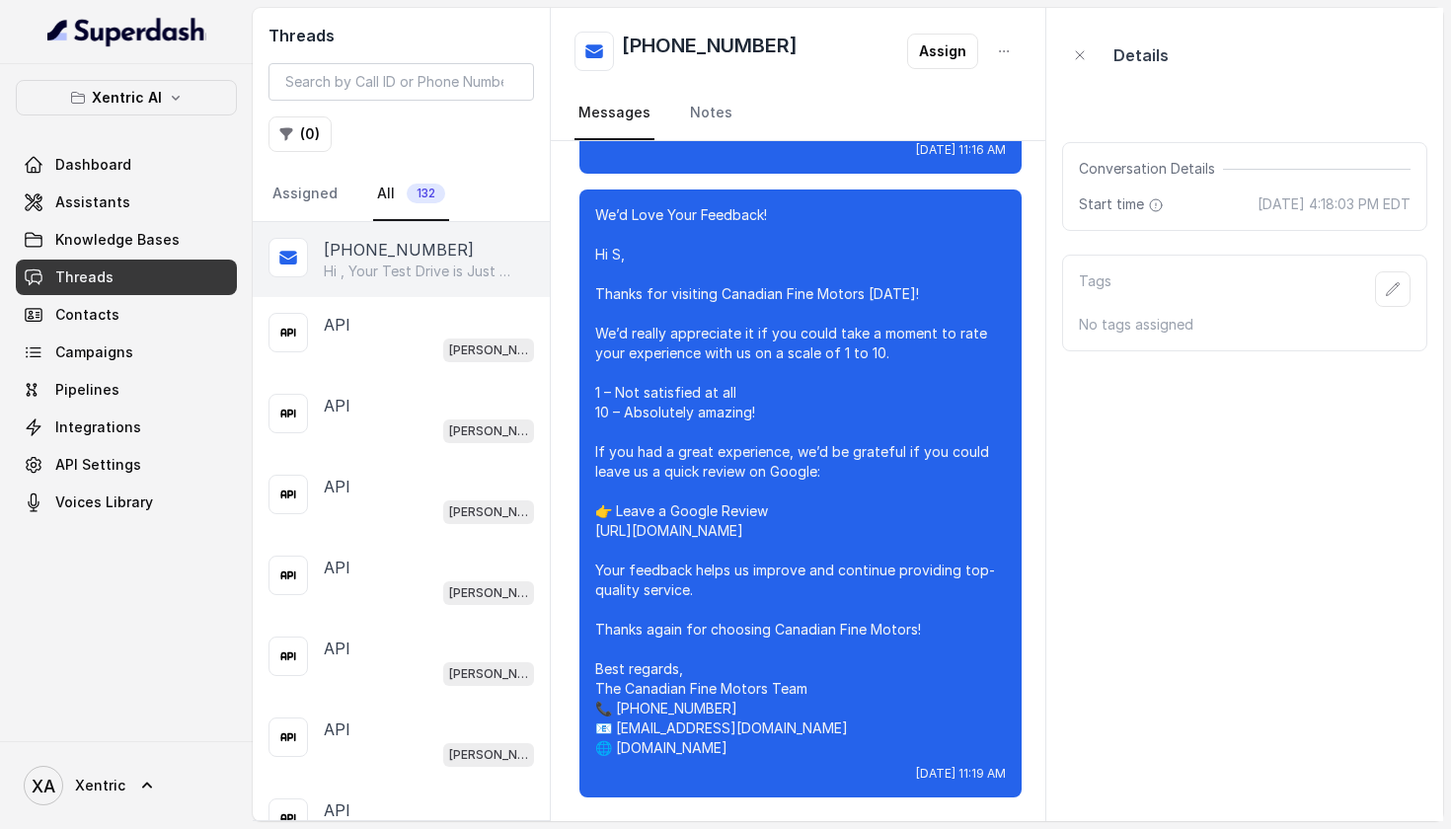
click at [417, 267] on p "Hi , Your Test Drive is Just 24 Hours Away! 🚗 Car: BMW 5 Series 2017 530i xDriv…" at bounding box center [419, 272] width 190 height 20
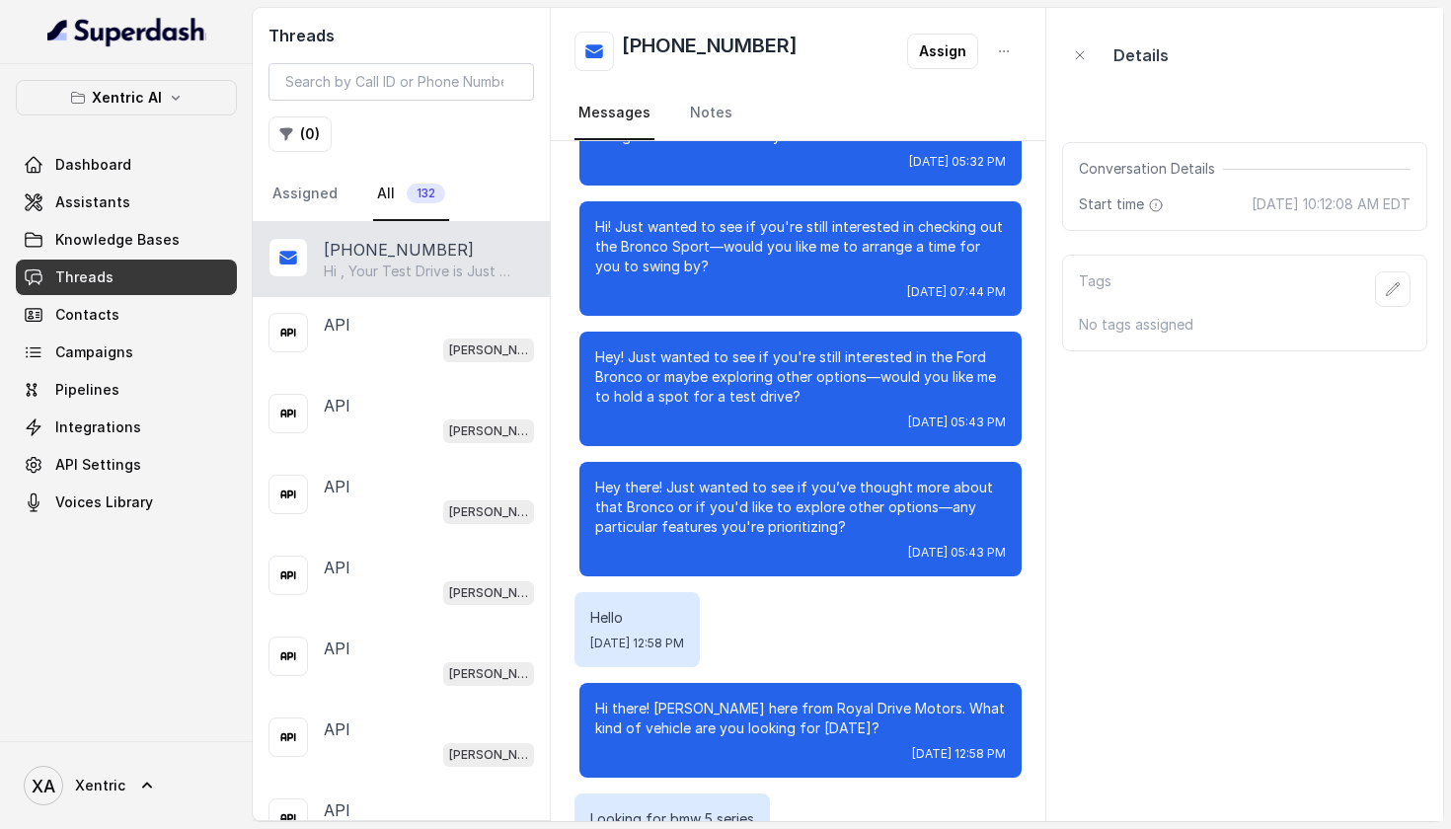
scroll to position [4202, 0]
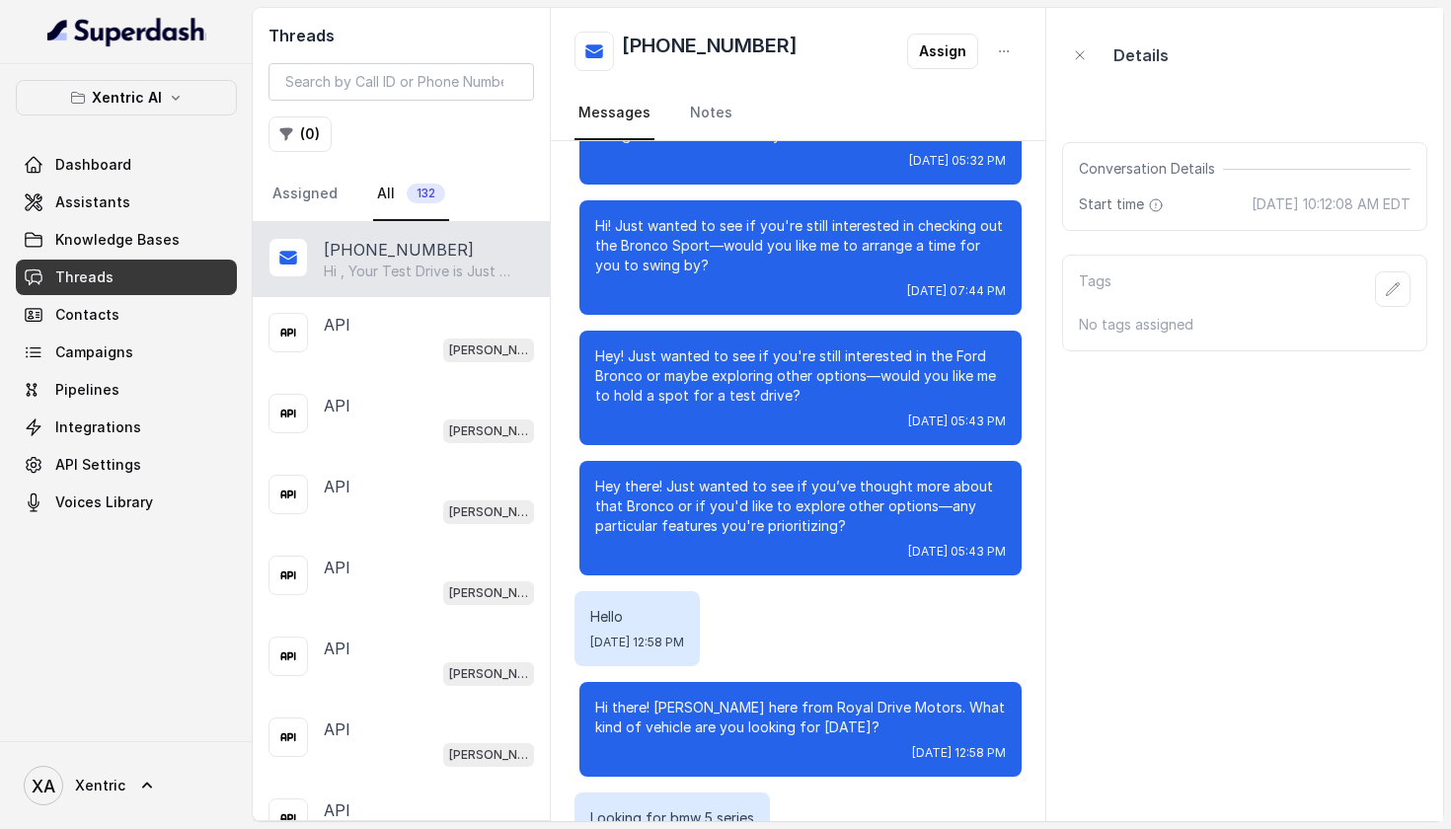
drag, startPoint x: 600, startPoint y: 306, endPoint x: 762, endPoint y: 325, distance: 163.0
click at [762, 315] on div "Hi! Just wanted to see if you're still interested in checking out the Bronco Sp…" at bounding box center [801, 257] width 442 height 115
